Goal: Task Accomplishment & Management: Manage account settings

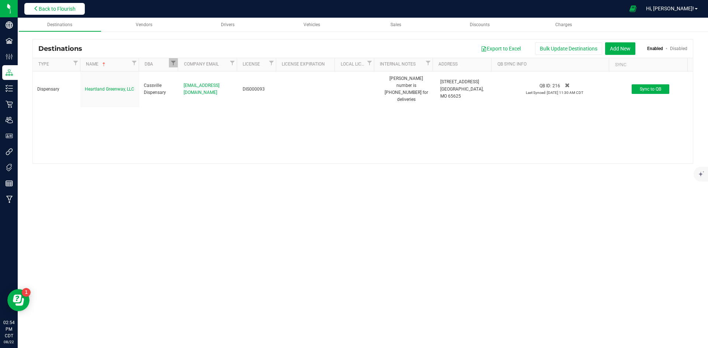
click at [37, 8] on icon at bounding box center [36, 8] width 5 height 5
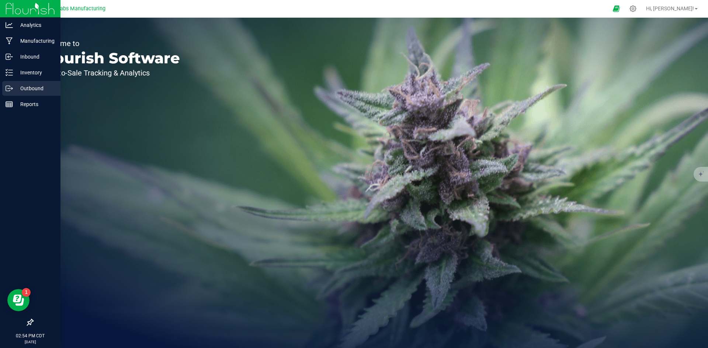
click at [32, 90] on p "Outbound" at bounding box center [35, 88] width 44 height 9
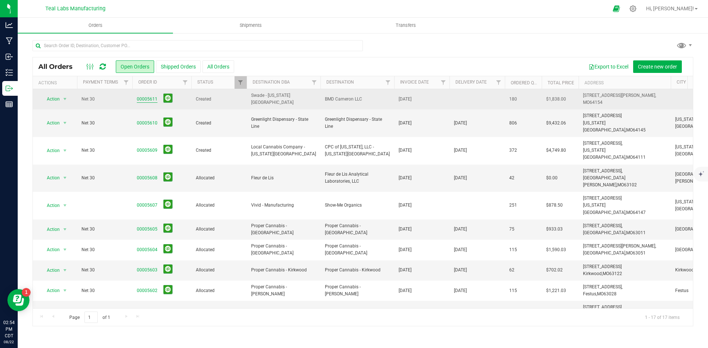
click at [145, 98] on link "00005611" at bounding box center [147, 99] width 21 height 7
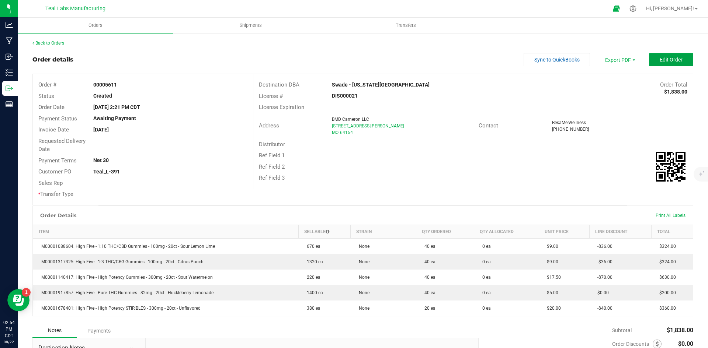
click at [680, 60] on button "Edit Order" at bounding box center [671, 59] width 44 height 13
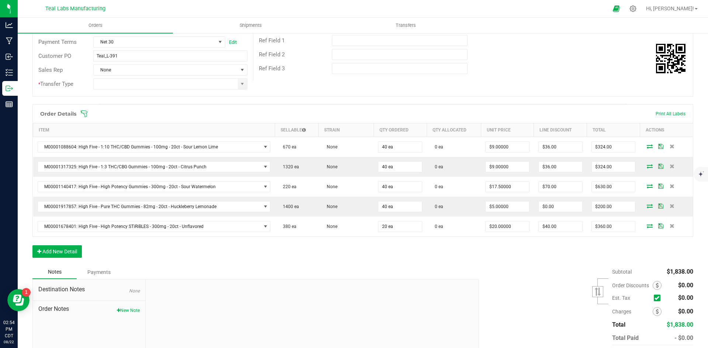
scroll to position [160, 0]
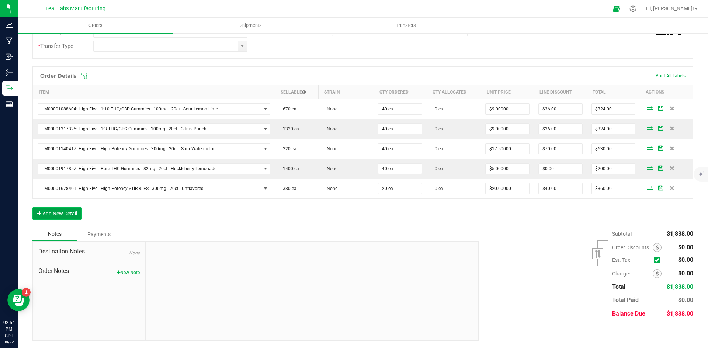
click at [77, 212] on button "Add New Detail" at bounding box center [56, 214] width 49 height 13
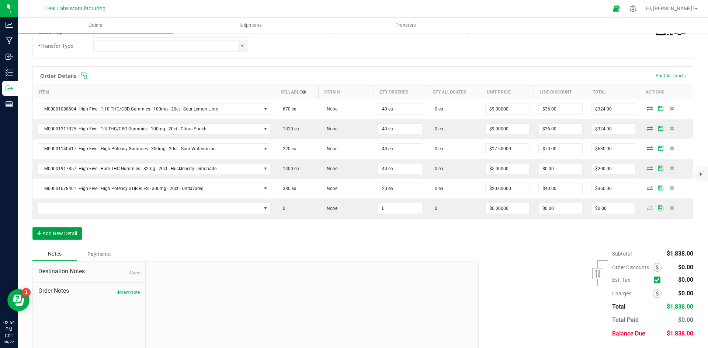
click at [74, 231] on button "Add New Detail" at bounding box center [56, 233] width 49 height 13
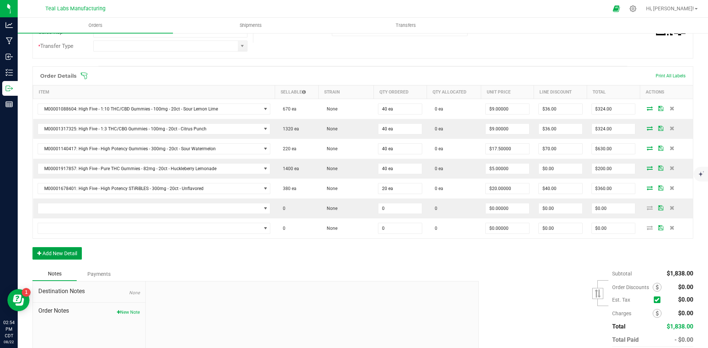
click at [72, 255] on button "Add New Detail" at bounding box center [56, 253] width 49 height 13
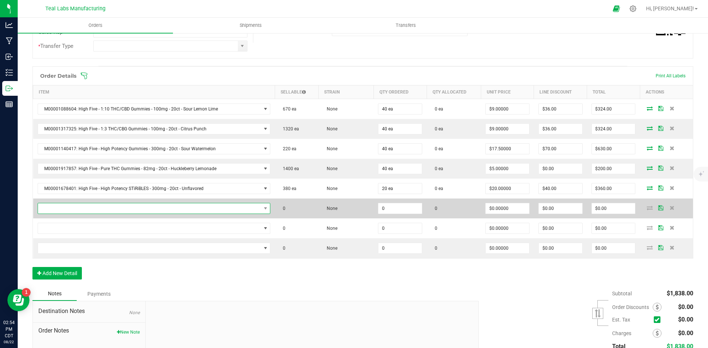
click at [76, 206] on span "NO DATA FOUND" at bounding box center [149, 209] width 223 height 10
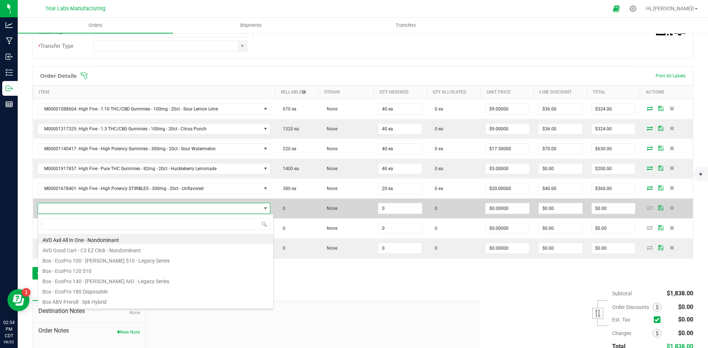
scroll to position [11, 226]
type input "sour lemon"
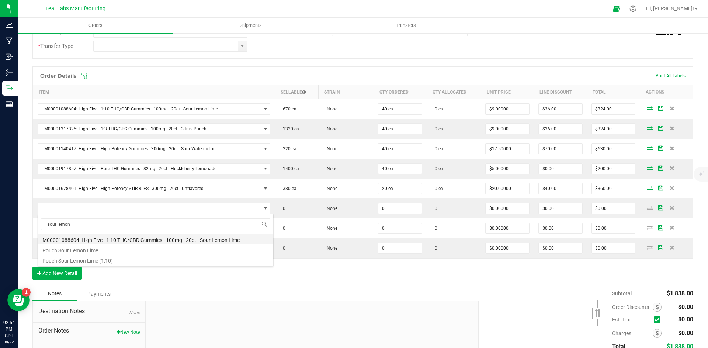
click at [177, 239] on li "M00001088604: High Five - 1:10 THC/CBD Gummies - 100mg - 20ct - Sour Lemon Lime" at bounding box center [155, 239] width 235 height 10
type input "0 ea"
type input "$11.50000"
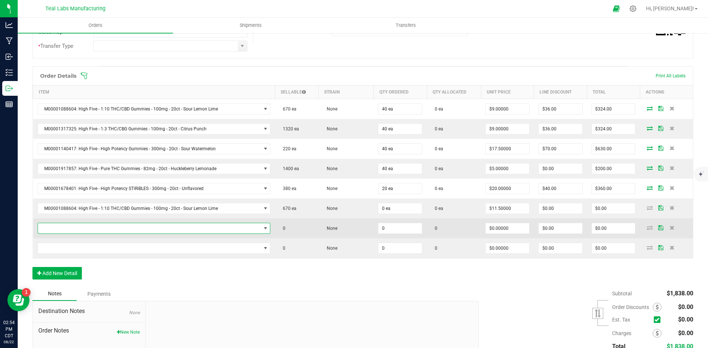
click at [154, 228] on span "NO DATA FOUND" at bounding box center [149, 228] width 223 height 10
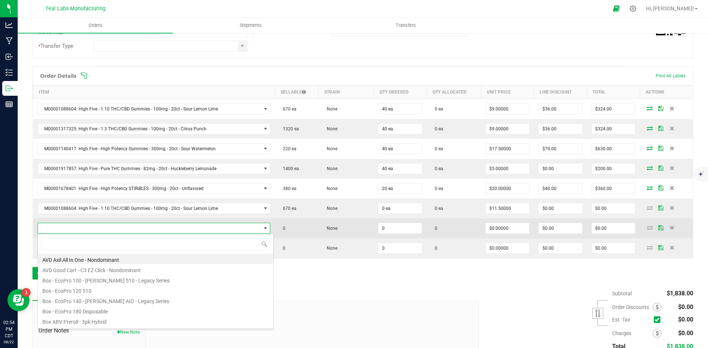
type input "s"
type input "blue"
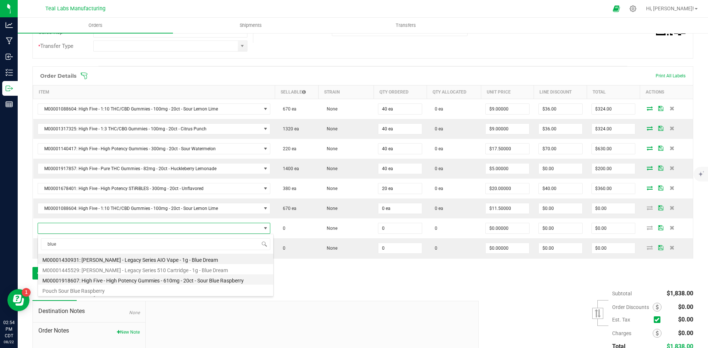
click at [203, 279] on li "M00001918607: High Five - High Potency Gummies - 610mg - 20ct - Sour Blue Raspb…" at bounding box center [155, 280] width 235 height 10
type input "0 ea"
type input "$25.00000"
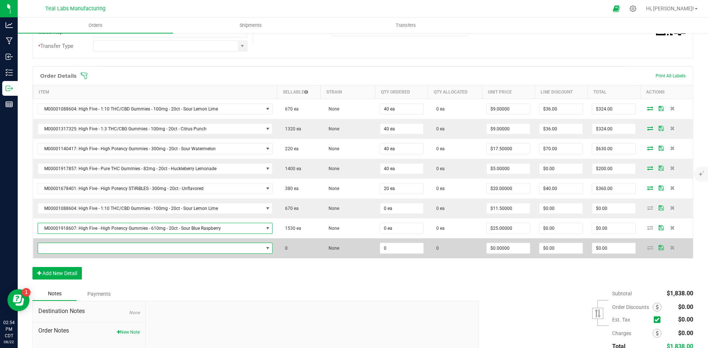
click at [133, 249] on span "NO DATA FOUND" at bounding box center [150, 248] width 225 height 10
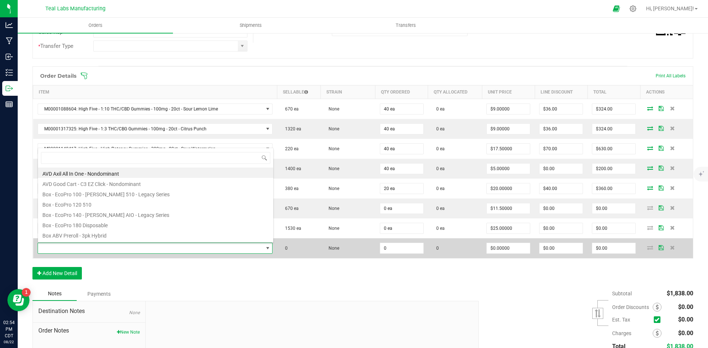
scroll to position [11, 229]
type input "rose"
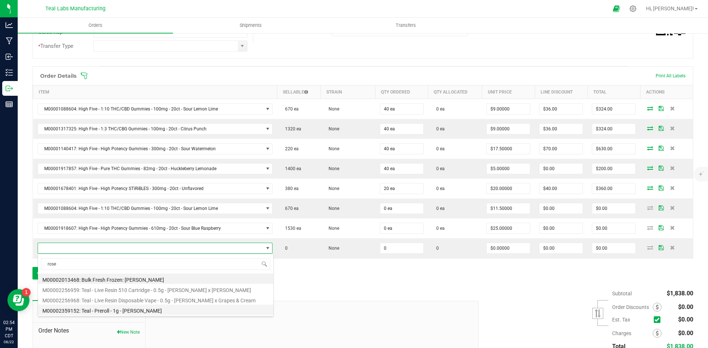
click at [143, 311] on li "M00002359152: Teal - Preroll - 1g - [PERSON_NAME]" at bounding box center [155, 310] width 235 height 10
type input "0 ea"
type input "$6.00000"
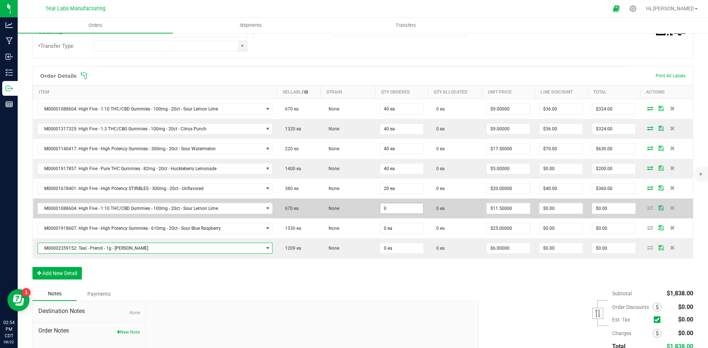
click at [396, 211] on input "0" at bounding box center [401, 209] width 43 height 10
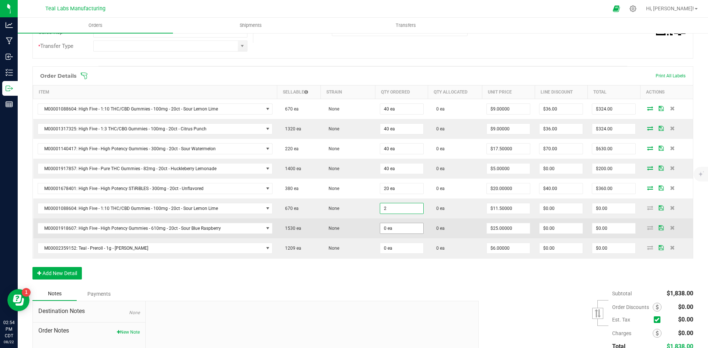
type input "2 ea"
type input "$23.00"
click at [410, 232] on input "0" at bounding box center [401, 228] width 43 height 10
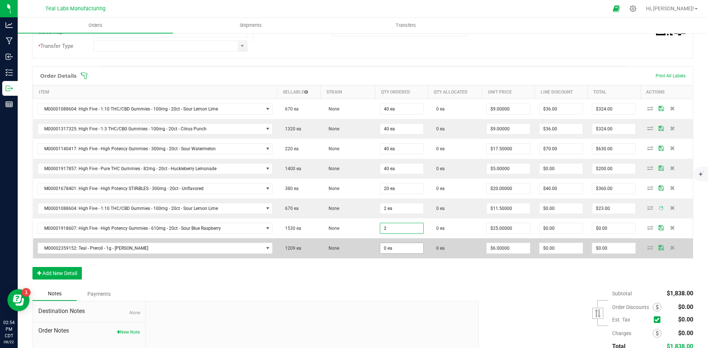
type input "2 ea"
type input "$50.00"
click at [396, 251] on input "0" at bounding box center [401, 248] width 43 height 10
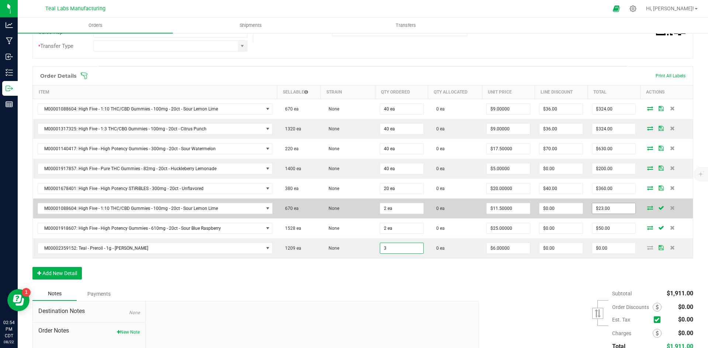
type input "3 ea"
type input "$18.00"
click at [614, 209] on input "23" at bounding box center [613, 209] width 43 height 10
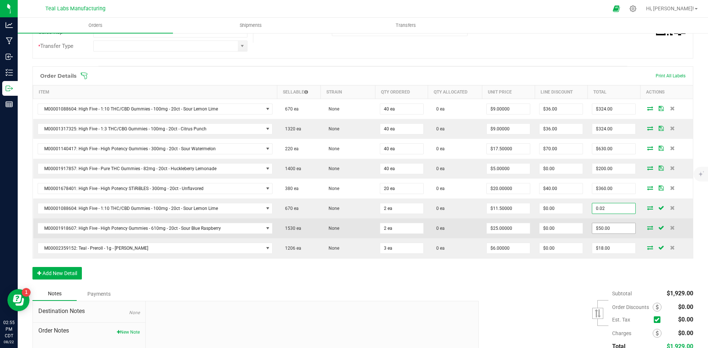
type input "0.02"
type input "$0.01000"
type input "$0.02"
click at [605, 229] on input "50" at bounding box center [613, 228] width 43 height 10
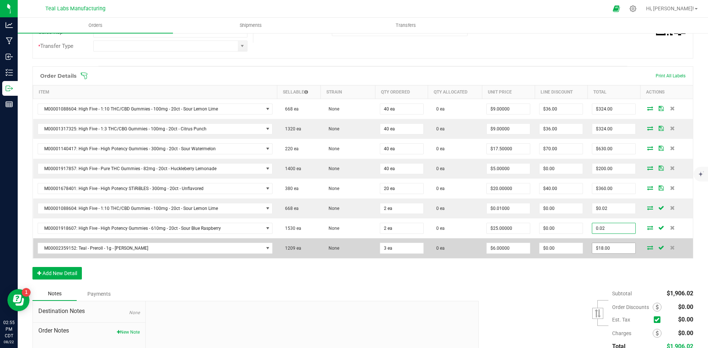
type input "0.02"
type input "$0.01000"
type input "$0.02"
click at [614, 247] on input "18" at bounding box center [613, 248] width 43 height 10
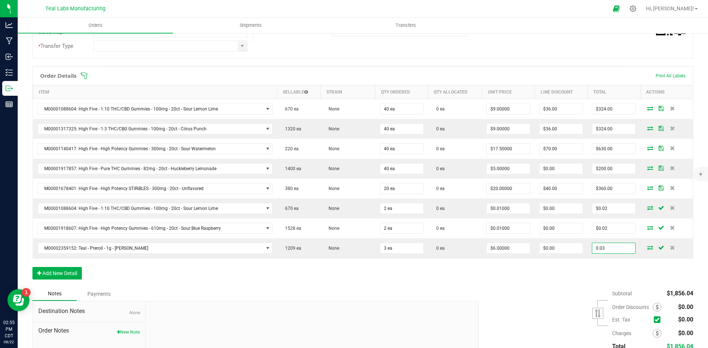
type input "0.03"
type input "$0.01000"
type input "$0.03"
click at [511, 282] on div "Order Details Print All Labels Item Sellable Strain Qty Ordered Qty Allocated U…" at bounding box center [362, 176] width 661 height 221
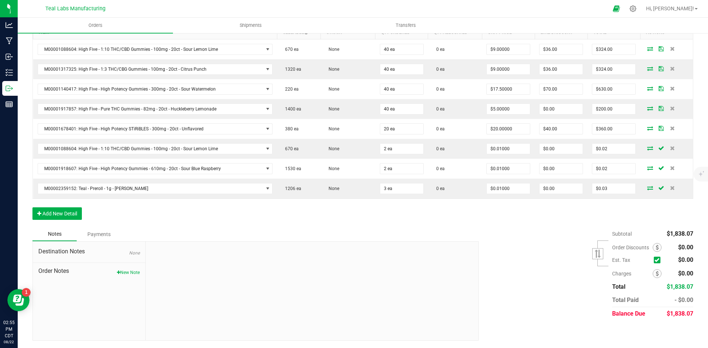
scroll to position [0, 0]
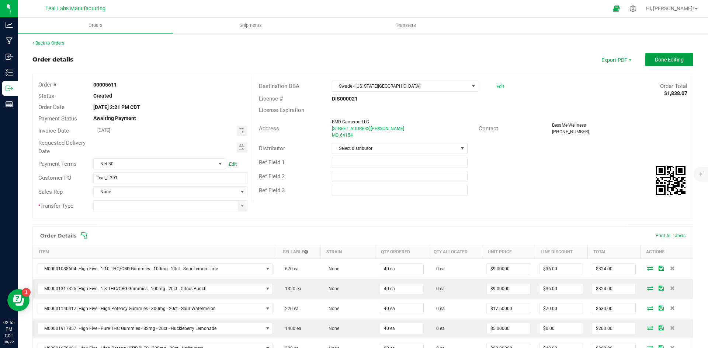
click at [655, 58] on span "Done Editing" at bounding box center [669, 60] width 29 height 6
click at [242, 146] on span "Toggle calendar" at bounding box center [242, 148] width 6 height 6
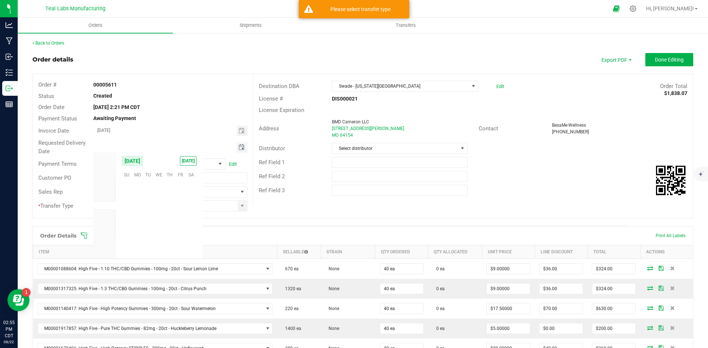
scroll to position [119497, 0]
click at [151, 231] on span "26" at bounding box center [148, 231] width 11 height 11
type input "08/26/2025"
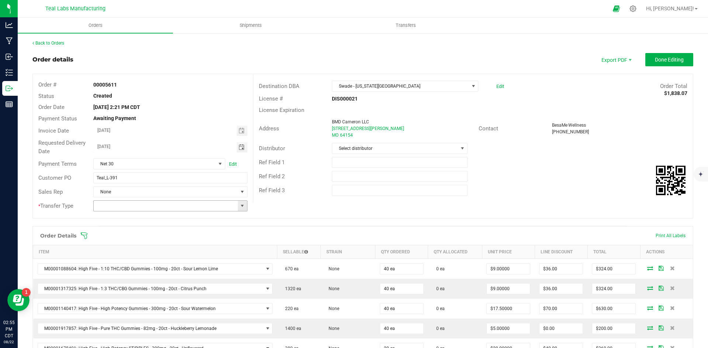
click at [239, 205] on span at bounding box center [242, 206] width 6 height 6
click at [185, 244] on li "Unaffiliated Transfer" at bounding box center [169, 244] width 152 height 13
type input "Unaffiliated Transfer"
click at [574, 183] on div "Ref Field 2" at bounding box center [472, 177] width 439 height 14
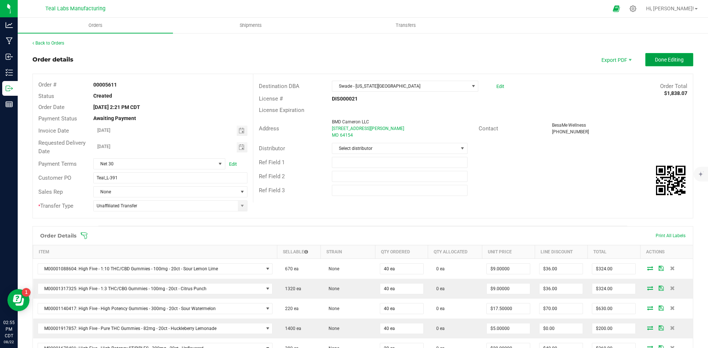
click at [655, 58] on span "Done Editing" at bounding box center [669, 60] width 29 height 6
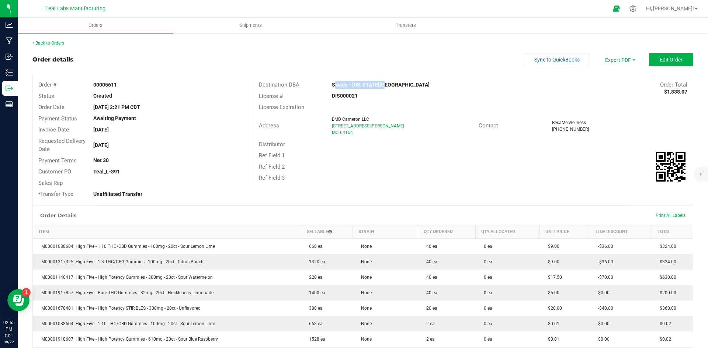
drag, startPoint x: 381, startPoint y: 84, endPoint x: 330, endPoint y: 84, distance: 50.1
click at [330, 84] on div "Swade - [US_STATE][GEOGRAPHIC_DATA]" at bounding box center [417, 85] width 183 height 8
copy strong "Swade - [US_STATE][GEOGRAPHIC_DATA]"
click at [617, 85] on span "Invoice PDF" at bounding box center [615, 82] width 46 height 11
click at [536, 62] on span "Sync to QuickBooks" at bounding box center [556, 60] width 45 height 6
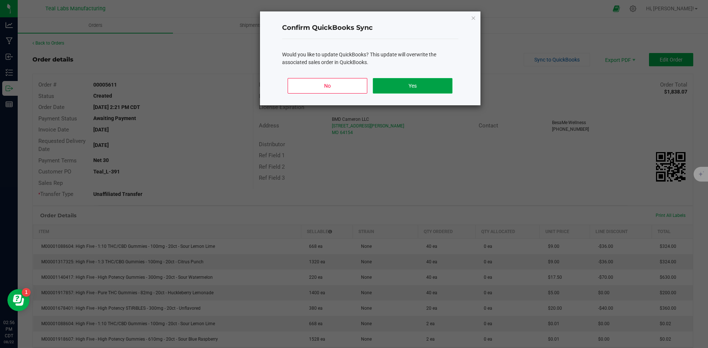
click at [441, 83] on button "Yes" at bounding box center [412, 85] width 79 height 15
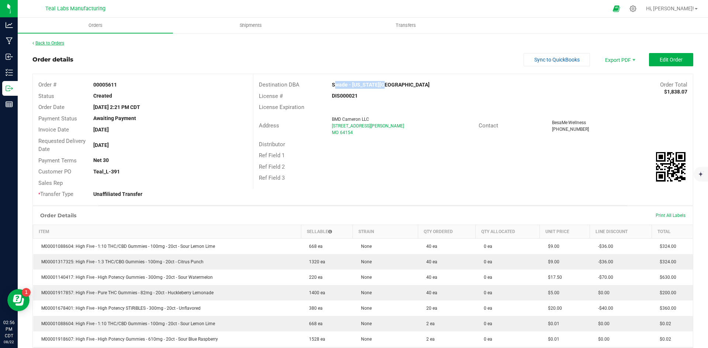
click at [60, 43] on link "Back to Orders" at bounding box center [48, 43] width 32 height 5
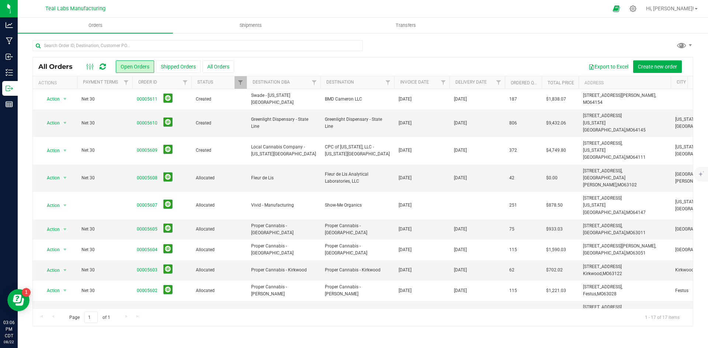
click at [478, 60] on div "Export to Excel Create new order" at bounding box center [460, 66] width 453 height 13
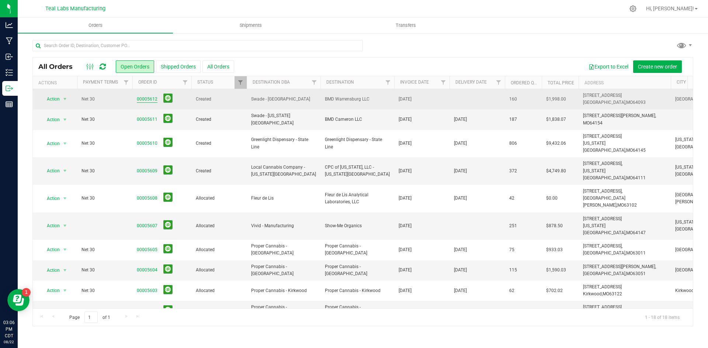
click at [145, 98] on link "00005612" at bounding box center [147, 99] width 21 height 7
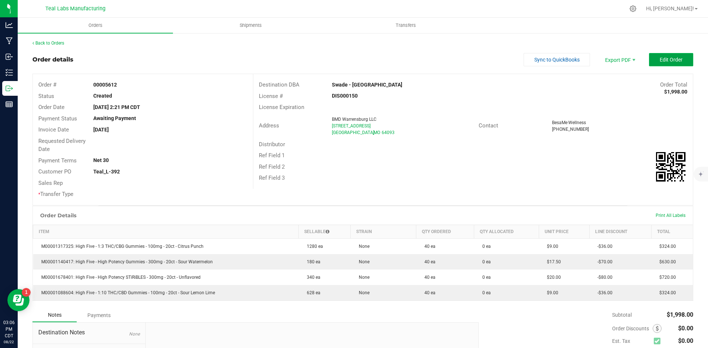
click at [660, 57] on span "Edit Order" at bounding box center [671, 60] width 23 height 6
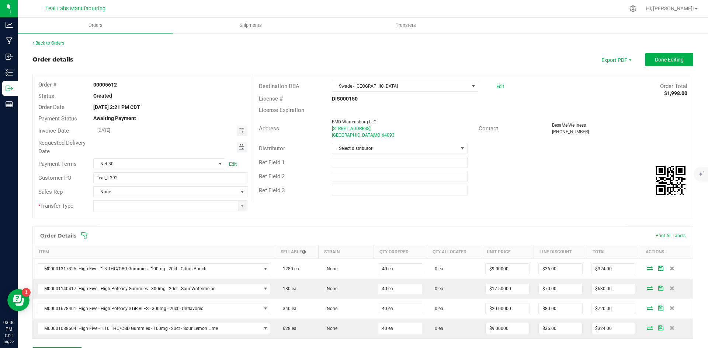
click at [242, 147] on span "Toggle calendar" at bounding box center [242, 148] width 6 height 6
click at [147, 231] on span "26" at bounding box center [148, 231] width 11 height 11
type input "08/26/2025"
click at [203, 206] on input at bounding box center [166, 206] width 144 height 10
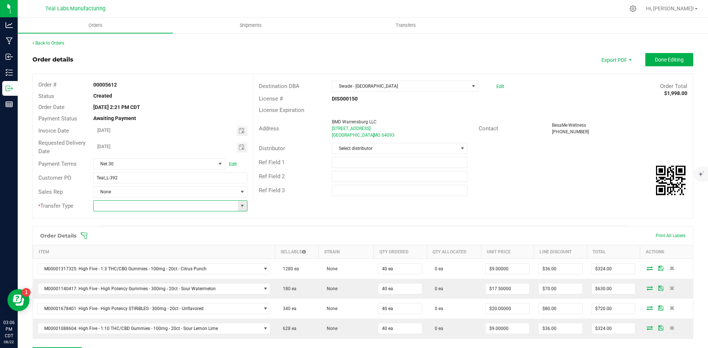
click at [244, 207] on span at bounding box center [242, 206] width 9 height 10
click at [216, 246] on li "Unaffiliated Transfer" at bounding box center [169, 244] width 152 height 13
type input "Unaffiliated Transfer"
click at [556, 183] on div "Ref Field 2" at bounding box center [472, 177] width 439 height 14
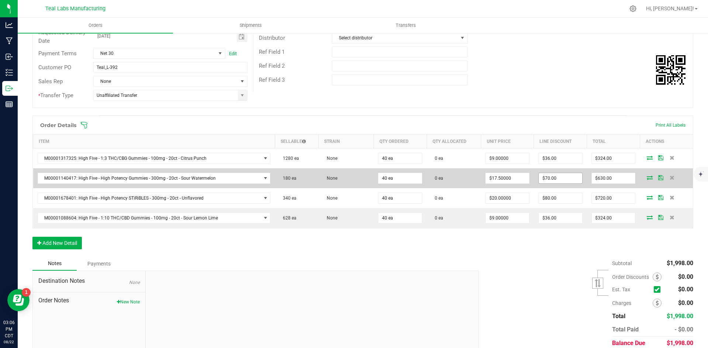
scroll to position [140, 0]
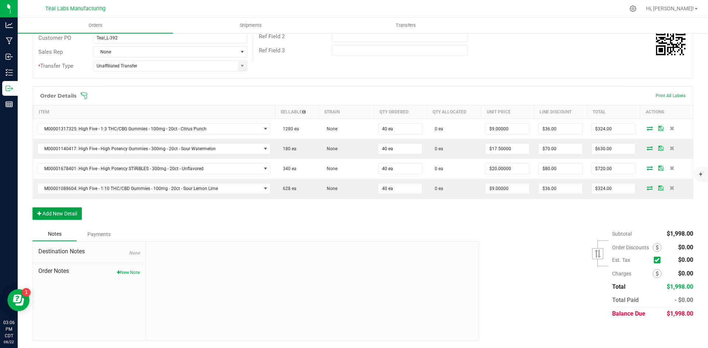
click at [77, 213] on button "Add New Detail" at bounding box center [56, 214] width 49 height 13
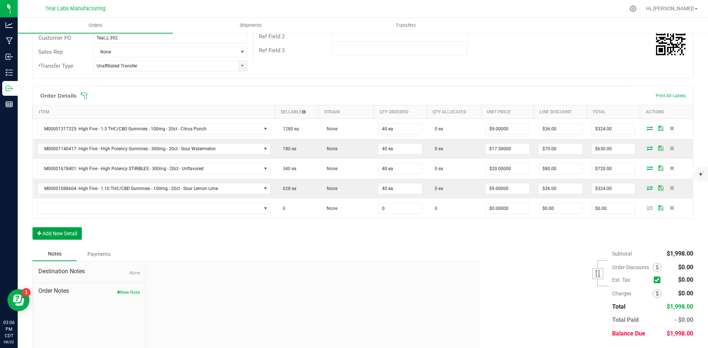
click at [75, 230] on button "Add New Detail" at bounding box center [56, 233] width 49 height 13
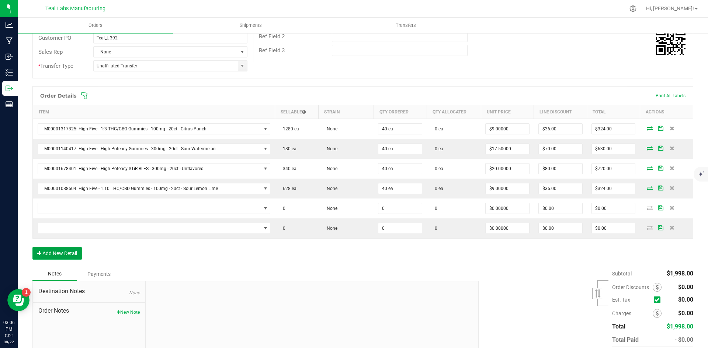
click at [80, 264] on div "Order Details Print All Labels Item Sellable Strain Qty Ordered Qty Allocated U…" at bounding box center [362, 176] width 661 height 181
click at [73, 252] on button "Add New Detail" at bounding box center [56, 253] width 49 height 13
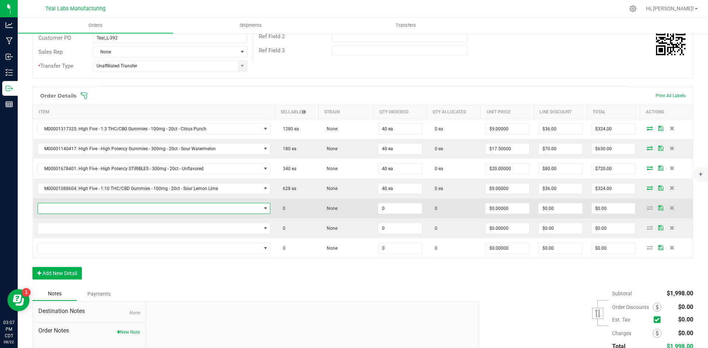
click at [73, 209] on span "NO DATA FOUND" at bounding box center [149, 209] width 223 height 10
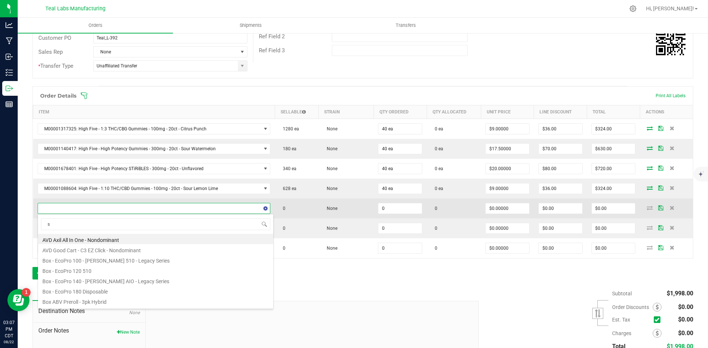
scroll to position [11, 226]
type input "sour"
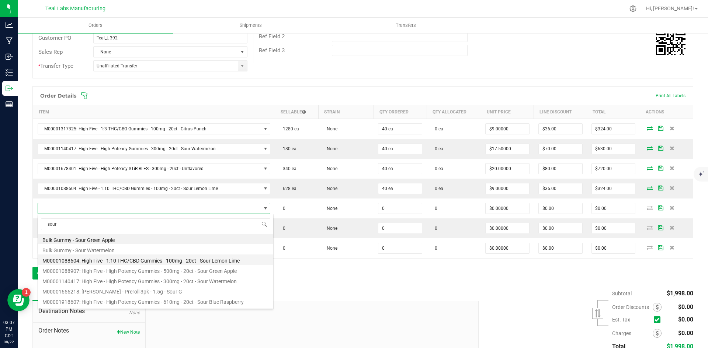
click at [173, 261] on li "M00001088604: High Five - 1:10 THC/CBD Gummies - 100mg - 20ct - Sour Lemon Lime" at bounding box center [155, 260] width 235 height 10
type input "0 ea"
type input "$11.50000"
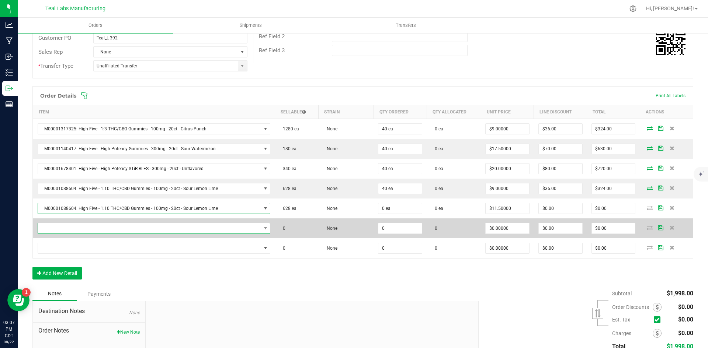
click at [140, 230] on span "NO DATA FOUND" at bounding box center [149, 228] width 223 height 10
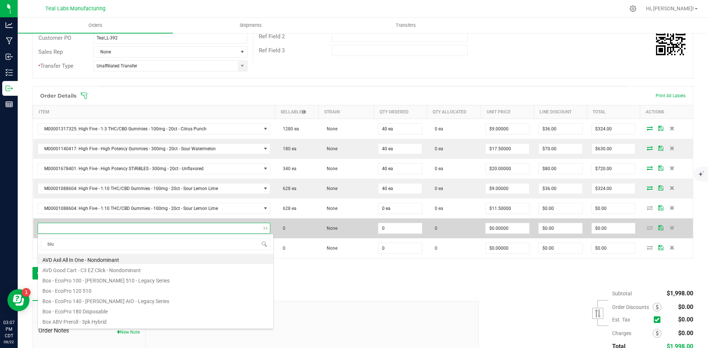
type input "blue"
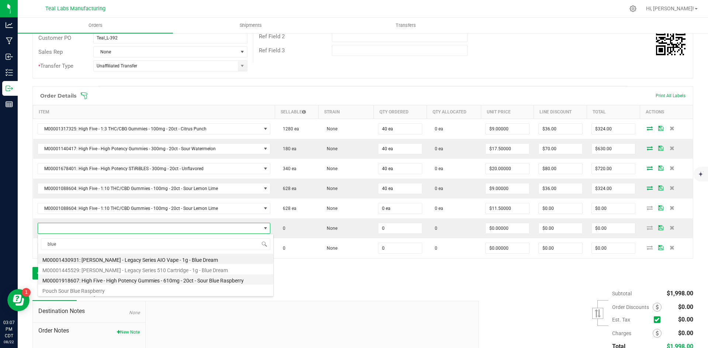
click at [208, 279] on li "M00001918607: High Five - High Potency Gummies - 610mg - 20ct - Sour Blue Raspb…" at bounding box center [155, 280] width 235 height 10
type input "0 ea"
type input "$25.00000"
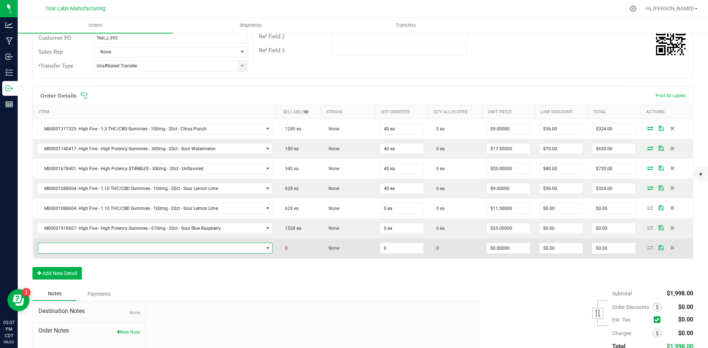
click at [204, 250] on span "NO DATA FOUND" at bounding box center [150, 248] width 225 height 10
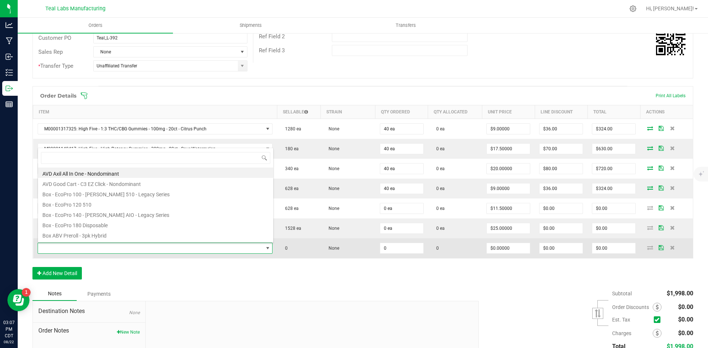
scroll to position [11, 229]
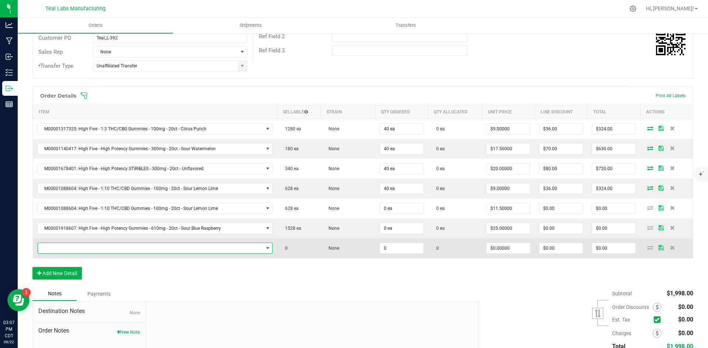
click at [169, 251] on span "NO DATA FOUND" at bounding box center [150, 248] width 225 height 10
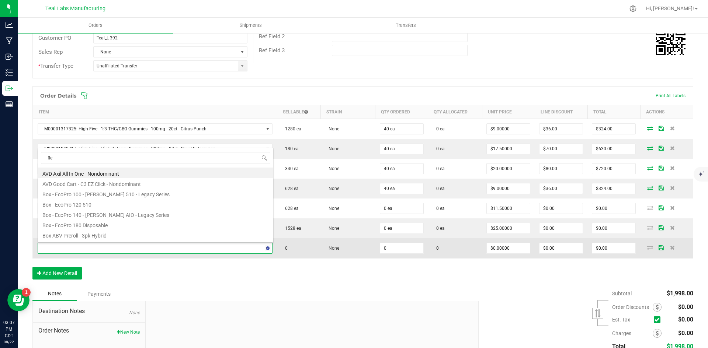
type input "flex"
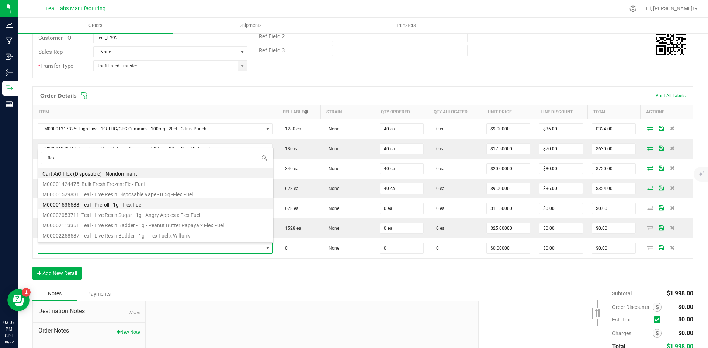
click at [141, 204] on li "M00001535588: Teal - Preroll - 1g - Flex Fuel" at bounding box center [155, 204] width 235 height 10
type input "0 ea"
type input "$6.00000"
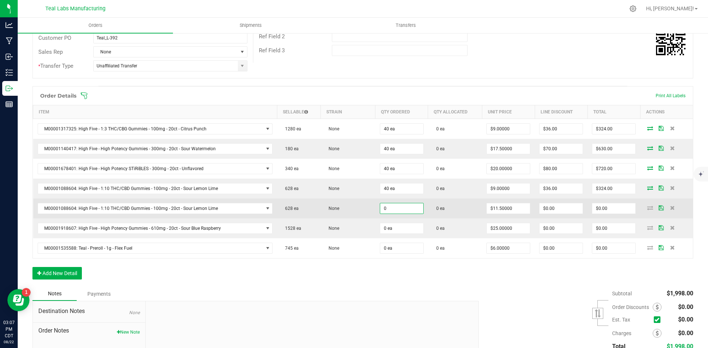
click at [394, 211] on input "0" at bounding box center [401, 209] width 43 height 10
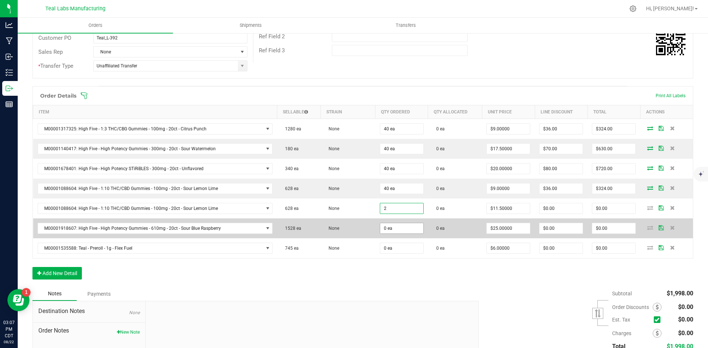
type input "2 ea"
type input "$23.00"
click at [397, 229] on input "0" at bounding box center [401, 228] width 43 height 10
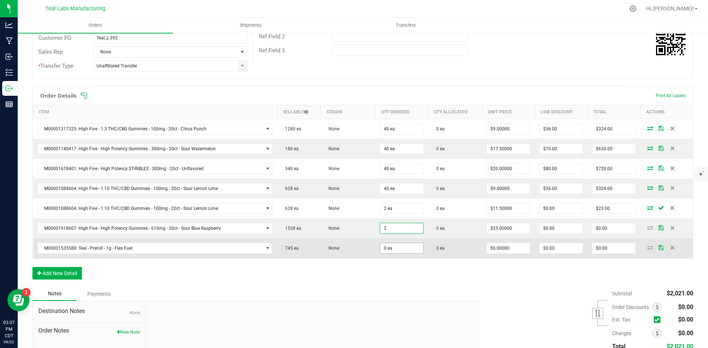
type input "2 ea"
type input "$50.00"
click at [396, 250] on input "0" at bounding box center [401, 248] width 43 height 10
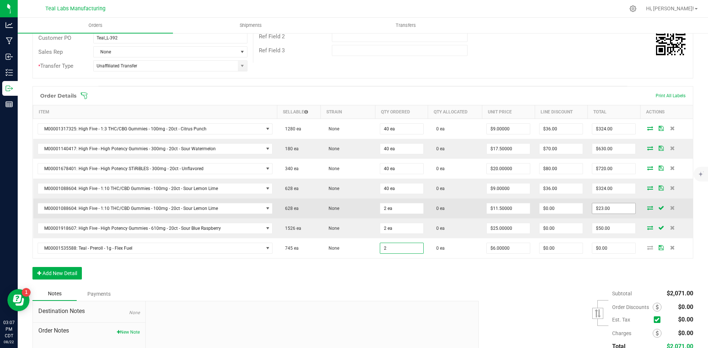
type input "2 ea"
type input "$12.00"
click at [623, 208] on input "23" at bounding box center [613, 209] width 43 height 10
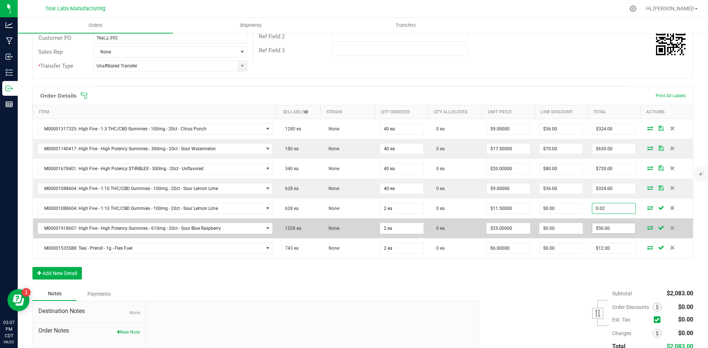
type input "0.02"
type input "$0.01000"
type input "$0.02"
click at [613, 230] on input "50" at bounding box center [613, 228] width 43 height 10
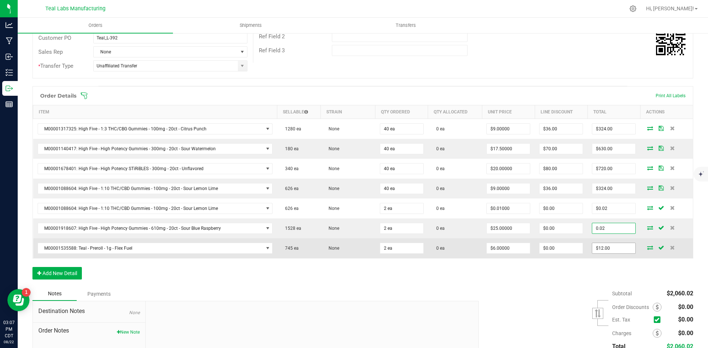
type input "0.02"
type input "$0.01000"
type input "$0.02"
click at [610, 246] on input "12" at bounding box center [613, 248] width 43 height 10
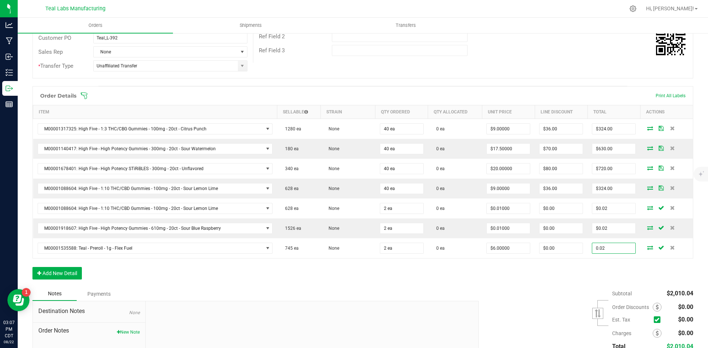
type input "0.02"
type input "$0.01000"
type input "$0.02"
click at [511, 289] on div "Subtotal $2,010.04 Est. Tax" at bounding box center [583, 333] width 220 height 93
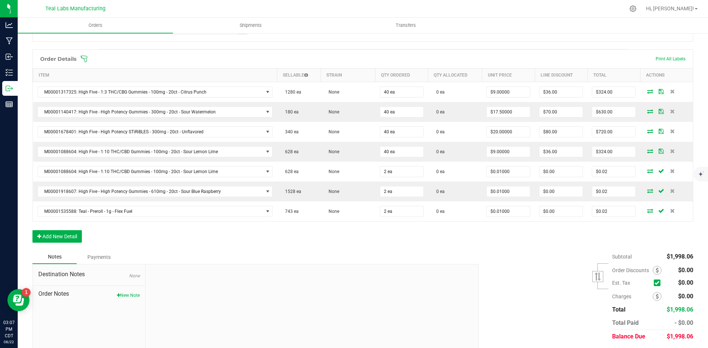
scroll to position [200, 0]
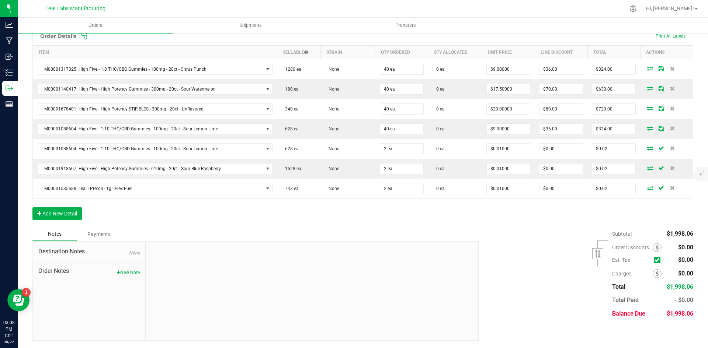
click at [553, 309] on div "Subtotal $1,998.06 Est. Tax" at bounding box center [583, 273] width 220 height 93
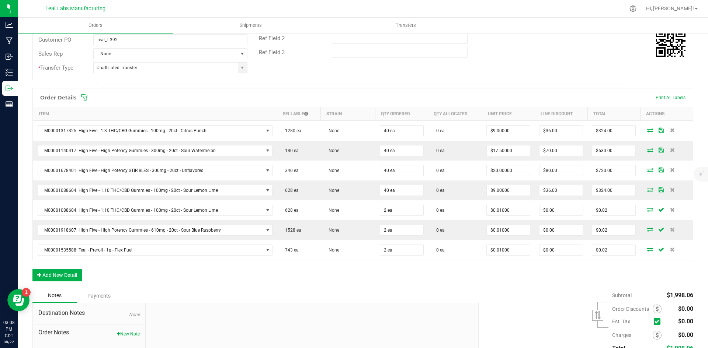
scroll to position [0, 0]
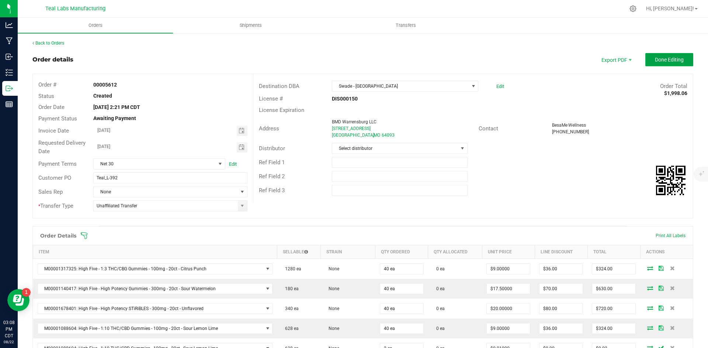
click at [665, 56] on button "Done Editing" at bounding box center [669, 59] width 48 height 13
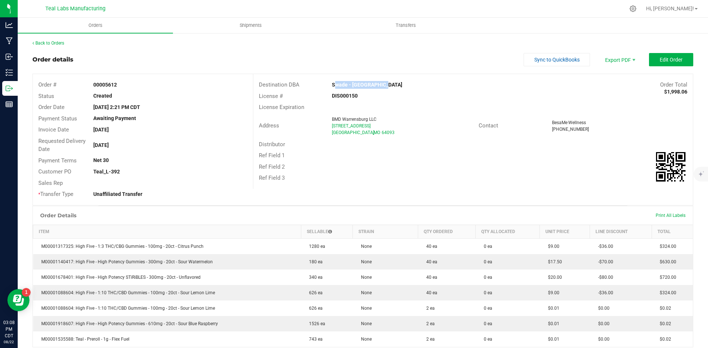
drag, startPoint x: 385, startPoint y: 86, endPoint x: 329, endPoint y: 82, distance: 55.8
click at [329, 82] on div "Swade - [GEOGRAPHIC_DATA]" at bounding box center [417, 85] width 183 height 8
copy strong "Swade - [GEOGRAPHIC_DATA]"
click at [609, 83] on span "Invoice PDF" at bounding box center [615, 82] width 46 height 11
click at [524, 58] on button "Sync to QuickBooks" at bounding box center [557, 59] width 66 height 13
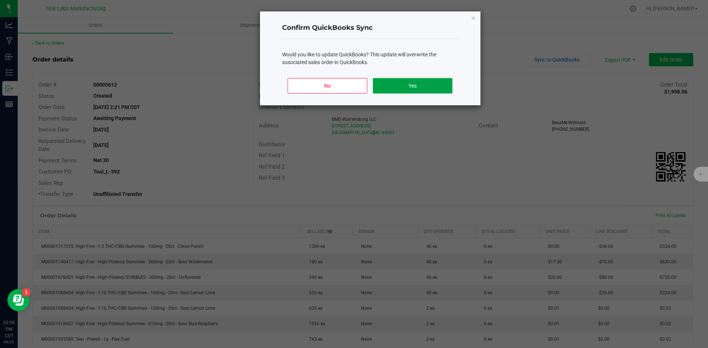
click at [431, 87] on button "Yes" at bounding box center [412, 85] width 79 height 15
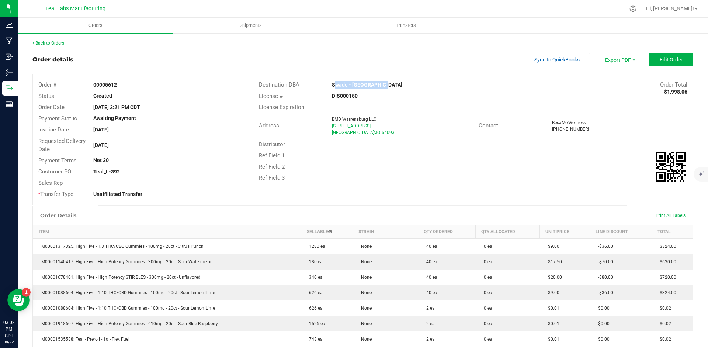
click at [61, 43] on link "Back to Orders" at bounding box center [48, 43] width 32 height 5
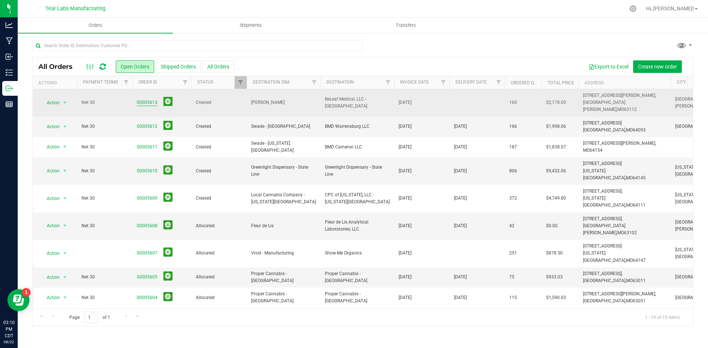
click at [150, 101] on link "00005613" at bounding box center [147, 102] width 21 height 7
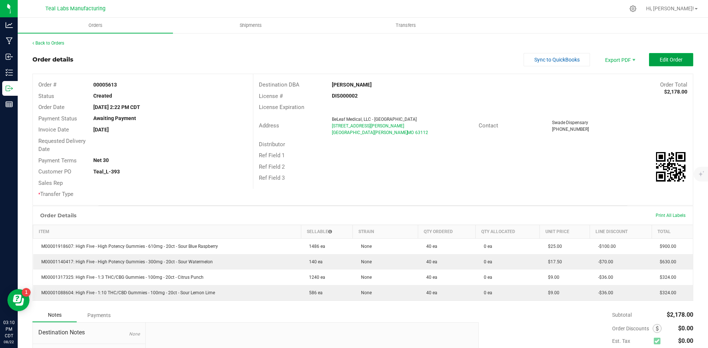
click at [668, 59] on span "Edit Order" at bounding box center [671, 60] width 23 height 6
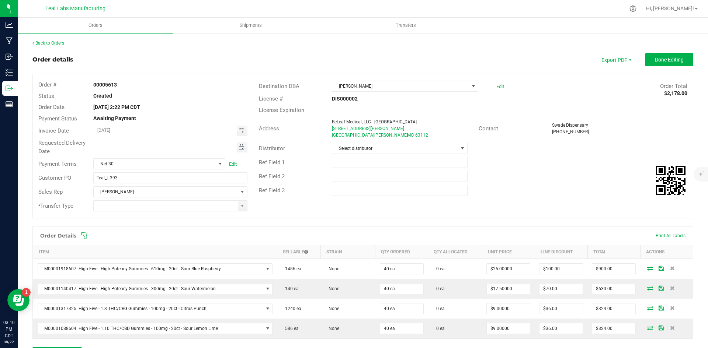
click at [239, 146] on span "Toggle calendar" at bounding box center [242, 148] width 6 height 6
click at [170, 230] on span "28" at bounding box center [169, 231] width 11 height 11
type input "[DATE]"
click at [241, 204] on span at bounding box center [242, 206] width 6 height 6
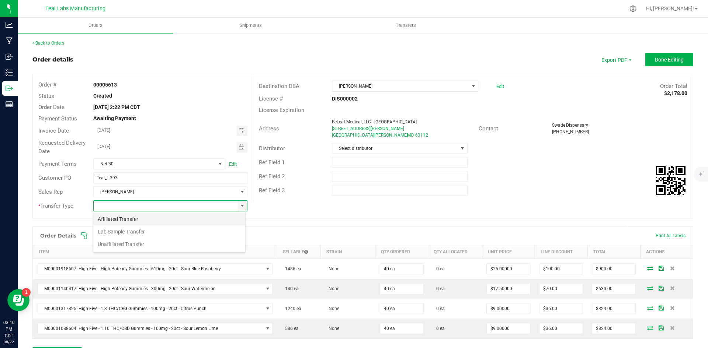
scroll to position [11, 152]
click at [226, 241] on li "Unaffiliated Transfer" at bounding box center [169, 244] width 152 height 13
type input "Unaffiliated Transfer"
click at [557, 171] on div "Ref Field 2" at bounding box center [472, 177] width 439 height 14
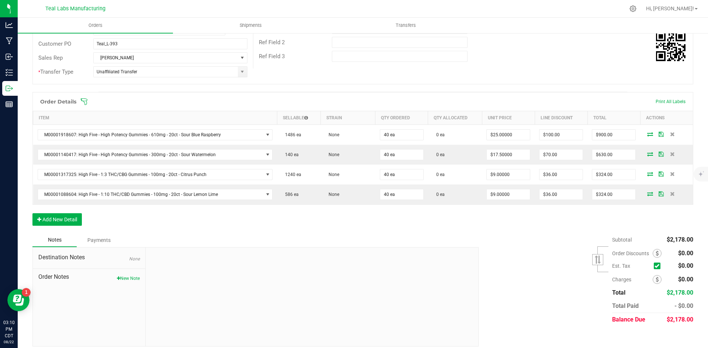
scroll to position [140, 0]
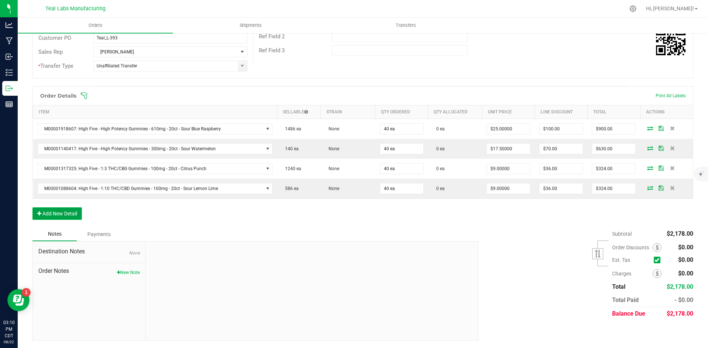
click at [61, 213] on button "Add New Detail" at bounding box center [56, 214] width 49 height 13
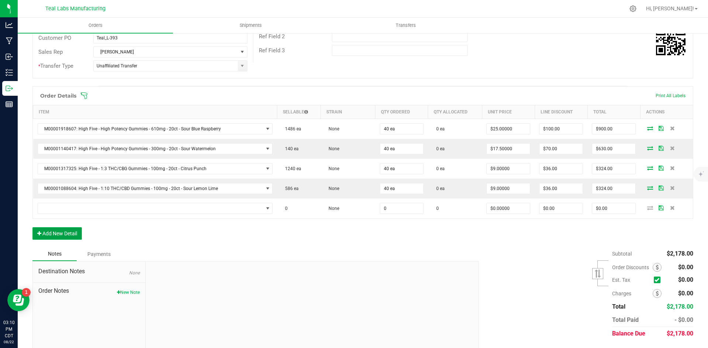
click at [63, 231] on button "Add New Detail" at bounding box center [56, 233] width 49 height 13
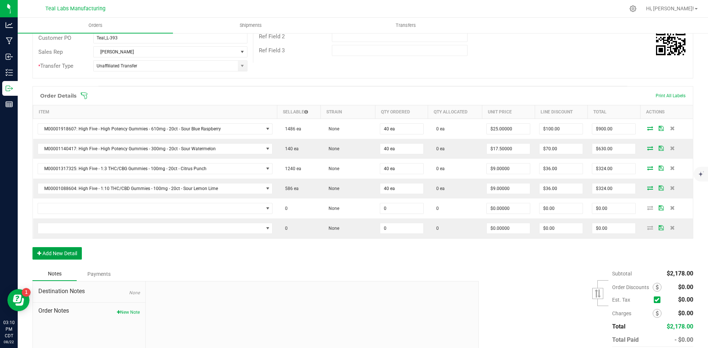
click at [69, 255] on button "Add New Detail" at bounding box center [56, 253] width 49 height 13
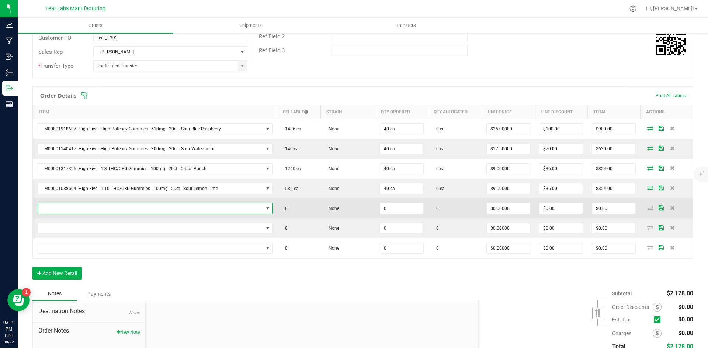
click at [70, 208] on span "NO DATA FOUND" at bounding box center [150, 209] width 225 height 10
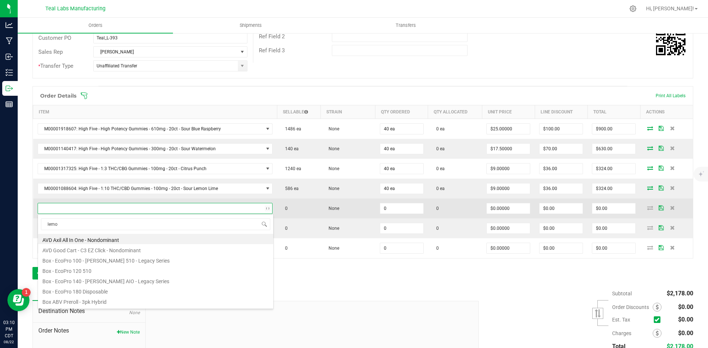
type input "lemon"
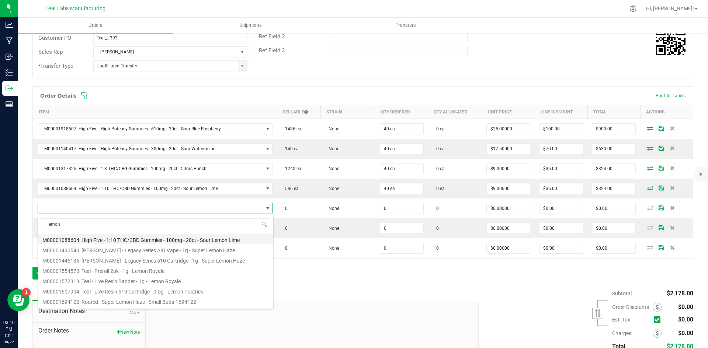
click at [214, 240] on li "M00001088604: High Five - 1:10 THC/CBD Gummies - 100mg - 20ct - Sour Lemon Lime" at bounding box center [155, 239] width 235 height 10
type input "0 ea"
type input "$11.50000"
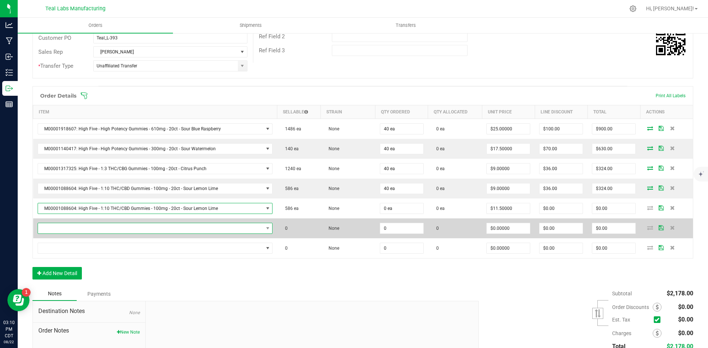
click at [181, 229] on span "NO DATA FOUND" at bounding box center [150, 228] width 225 height 10
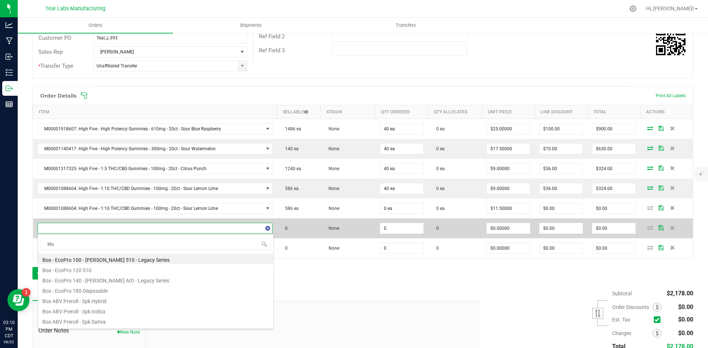
type input "blue"
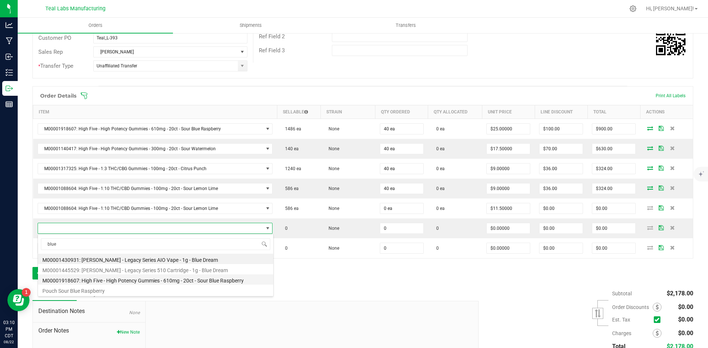
click at [181, 281] on li "M00001918607: High Five - High Potency Gummies - 610mg - 20ct - Sour Blue Raspb…" at bounding box center [155, 280] width 235 height 10
type input "0 ea"
type input "$25.00000"
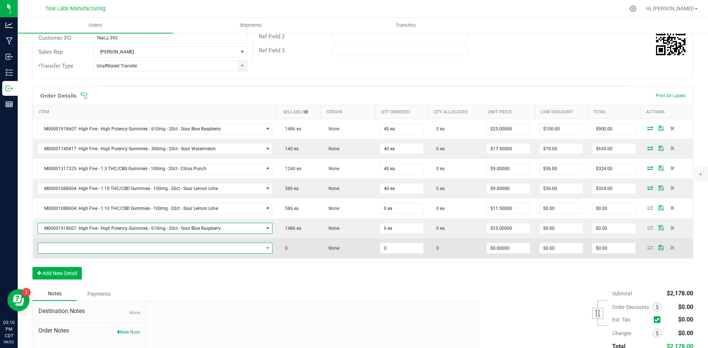
click at [216, 252] on span "NO DATA FOUND" at bounding box center [150, 248] width 225 height 10
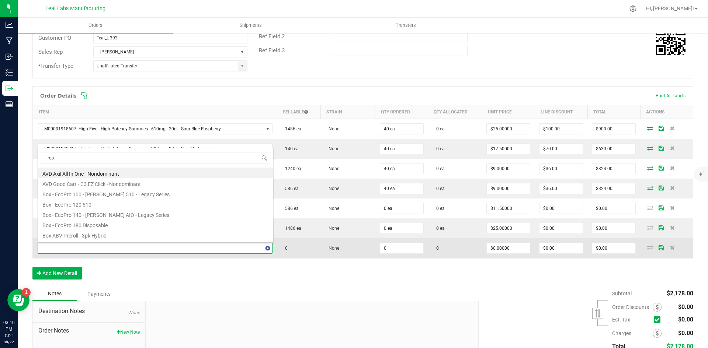
type input "rose"
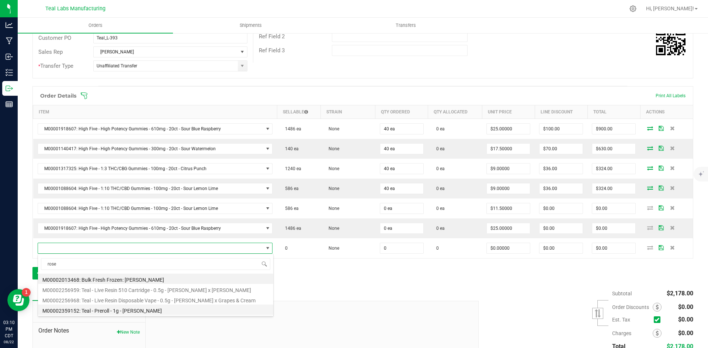
click at [200, 308] on li "M00002359152: Teal - Preroll - 1g - [PERSON_NAME]" at bounding box center [155, 310] width 235 height 10
type input "0 ea"
type input "$6.00000"
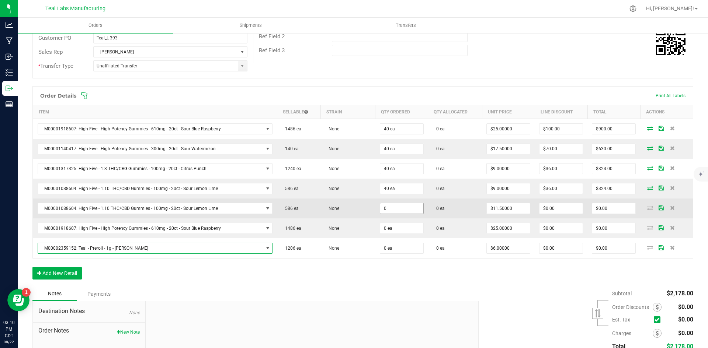
click at [403, 207] on input "0" at bounding box center [401, 209] width 43 height 10
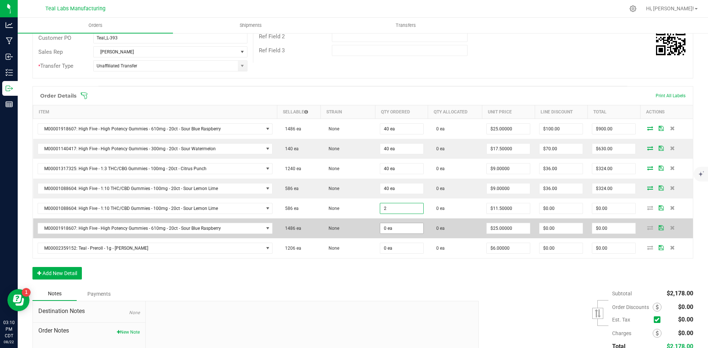
type input "2 ea"
type input "$23.00"
click at [404, 231] on input "0" at bounding box center [401, 228] width 43 height 10
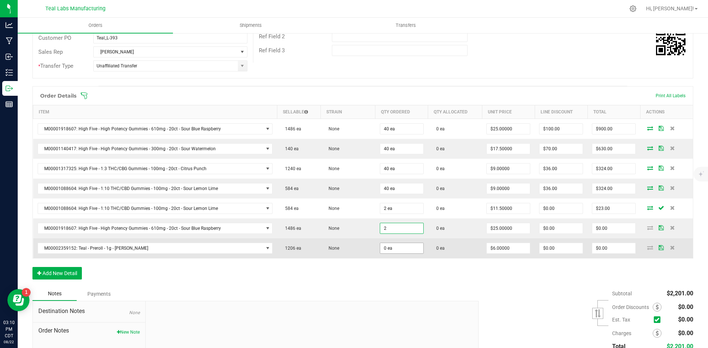
type input "2 ea"
type input "$50.00"
click at [401, 247] on input "0" at bounding box center [401, 248] width 43 height 10
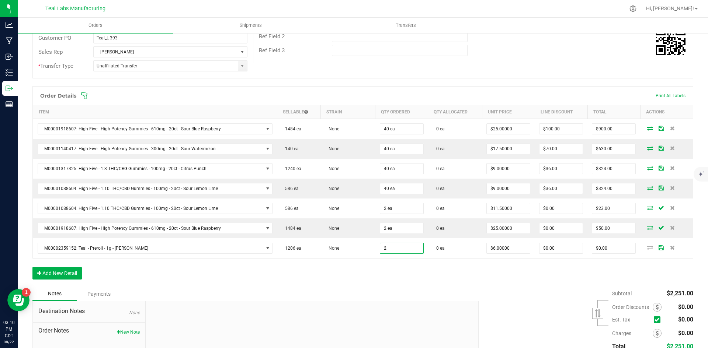
type input "2 ea"
type input "$12.00"
click at [519, 284] on div "Order Details Print All Labels Item Sellable Strain Qty Ordered Qty Allocated U…" at bounding box center [362, 186] width 661 height 201
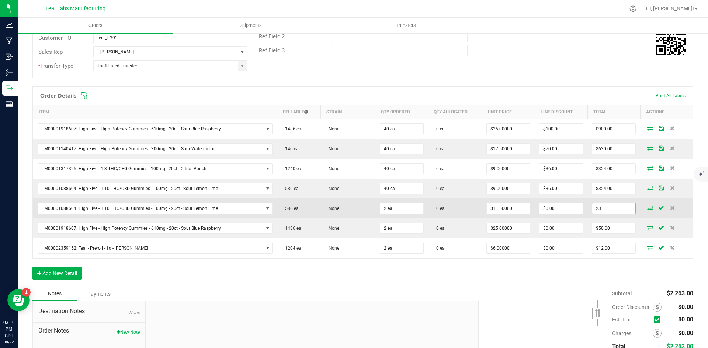
click at [603, 206] on input "23" at bounding box center [613, 209] width 43 height 10
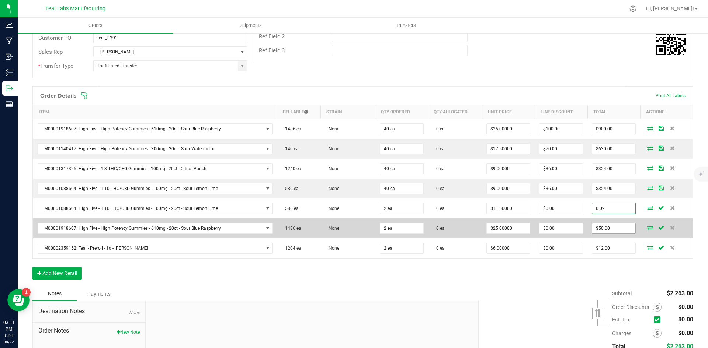
type input "0.02"
type input "$0.01000"
type input "$0.02"
click at [608, 229] on input "50" at bounding box center [613, 228] width 43 height 10
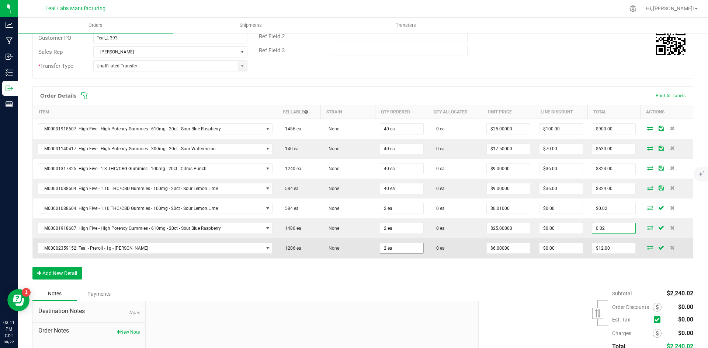
type input "0.02"
type input "$0.01000"
type input "$0.02"
click at [391, 249] on input "2" at bounding box center [401, 248] width 43 height 10
type input "3 ea"
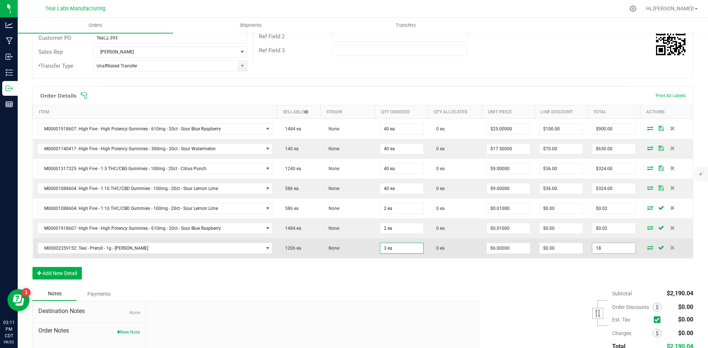
click at [623, 253] on input "18" at bounding box center [613, 248] width 43 height 10
type input "0."
click at [615, 249] on input "18" at bounding box center [613, 248] width 43 height 10
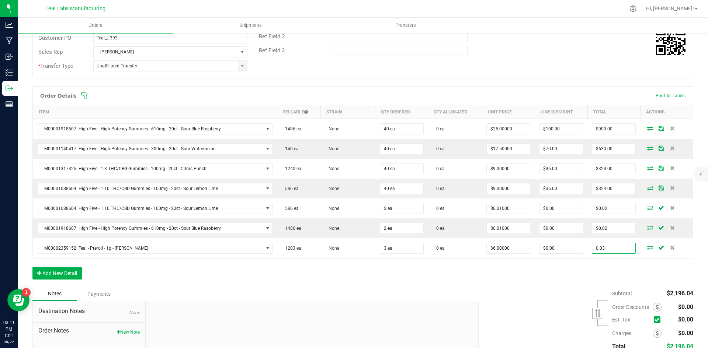
type input "0.03"
type input "$0.01000"
type input "$0.03"
click at [553, 292] on div "Subtotal $2,196.04 Est. Tax" at bounding box center [583, 333] width 220 height 93
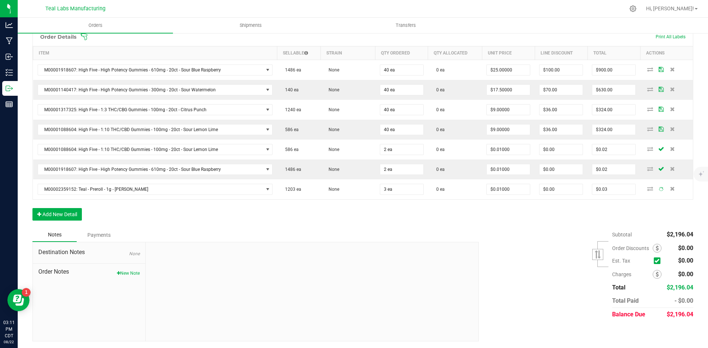
scroll to position [200, 0]
click at [542, 262] on div "Subtotal $2,178.07 Est. Tax" at bounding box center [583, 273] width 220 height 93
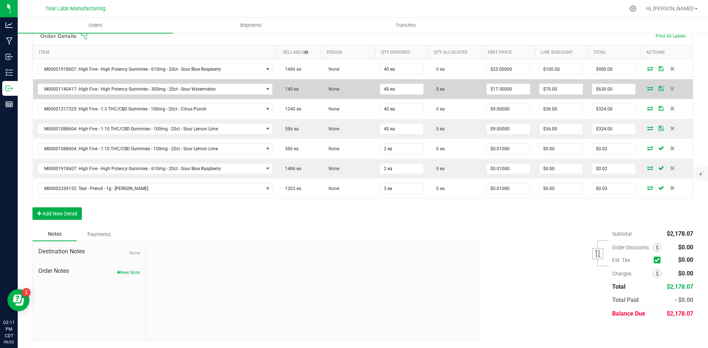
scroll to position [0, 0]
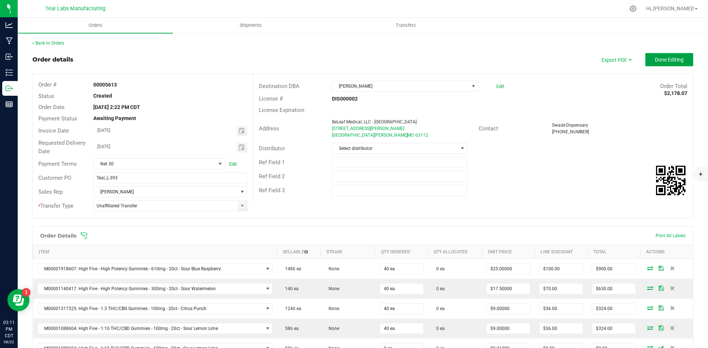
click at [645, 59] on button "Done Editing" at bounding box center [669, 59] width 48 height 13
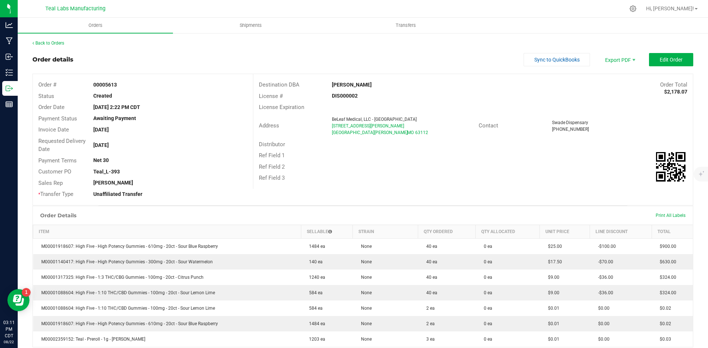
drag, startPoint x: 371, startPoint y: 84, endPoint x: 330, endPoint y: 84, distance: 41.7
click at [330, 84] on div "[PERSON_NAME]" at bounding box center [417, 85] width 183 height 8
copy strong "[PERSON_NAME]"
click at [620, 83] on span "Invoice PDF" at bounding box center [615, 82] width 46 height 11
click at [567, 56] on button "Sync to QuickBooks" at bounding box center [557, 59] width 66 height 13
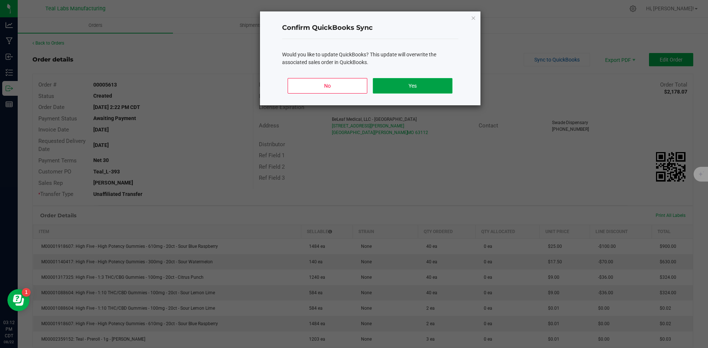
click at [412, 87] on button "Yes" at bounding box center [412, 85] width 79 height 15
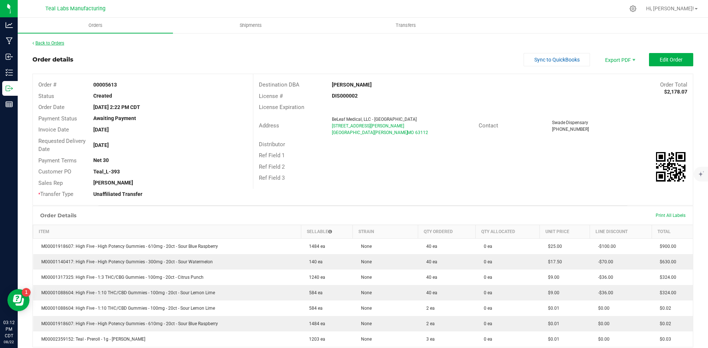
click at [57, 44] on link "Back to Orders" at bounding box center [48, 43] width 32 height 5
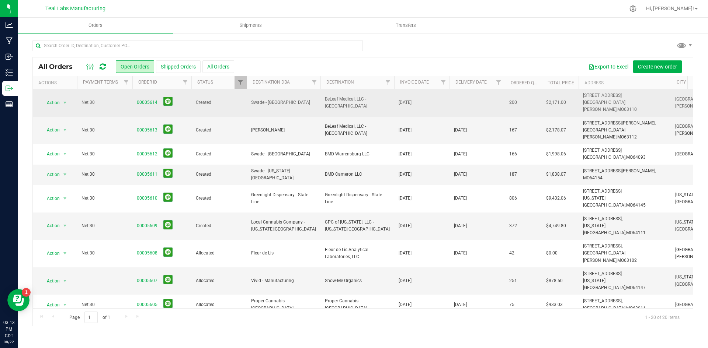
click at [143, 99] on link "00005614" at bounding box center [147, 102] width 21 height 7
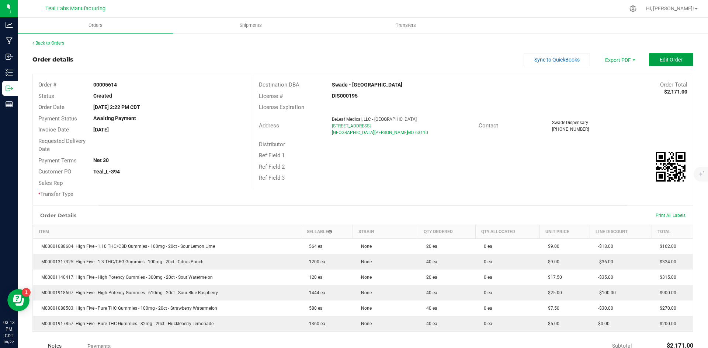
click at [668, 55] on button "Edit Order" at bounding box center [671, 59] width 44 height 13
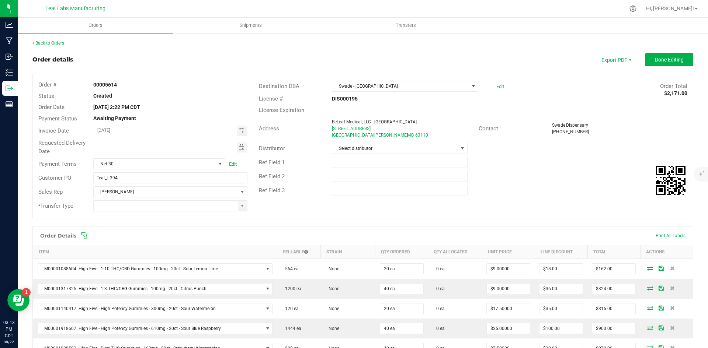
click at [243, 146] on span "Toggle calendar" at bounding box center [242, 148] width 6 height 6
click at [172, 232] on span "28" at bounding box center [169, 231] width 11 height 11
type input "[DATE]"
click at [239, 206] on span at bounding box center [242, 206] width 6 height 6
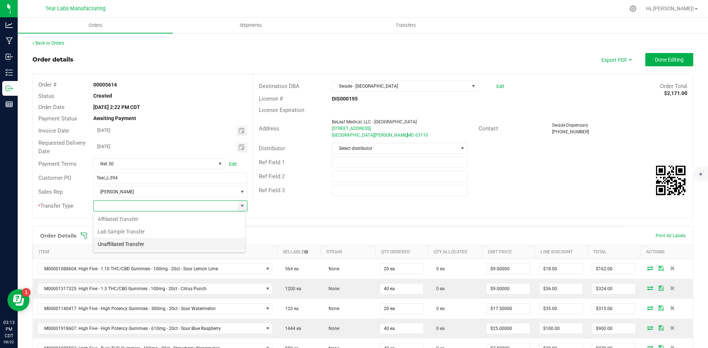
scroll to position [11, 152]
click at [193, 244] on li "Unaffiliated Transfer" at bounding box center [169, 244] width 152 height 13
type input "Unaffiliated Transfer"
click at [532, 199] on div "Destination DBA Swade - The Grove Edit Order Total $2,171.00 License # DIS00019…" at bounding box center [473, 138] width 440 height 129
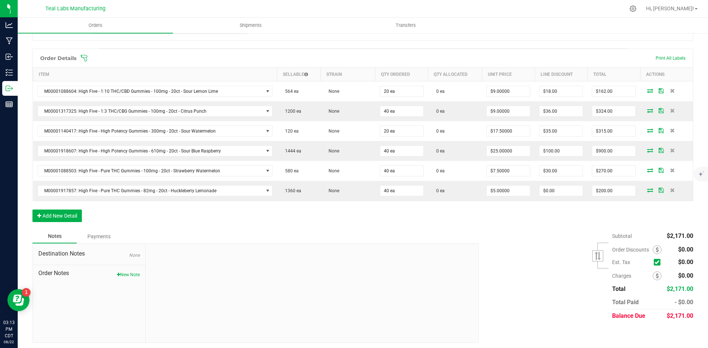
scroll to position [180, 0]
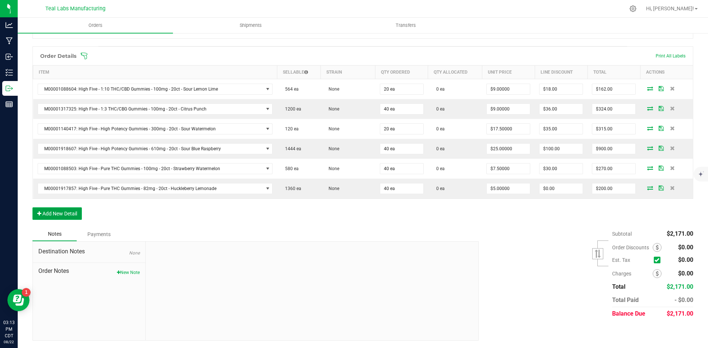
click at [52, 211] on button "Add New Detail" at bounding box center [56, 214] width 49 height 13
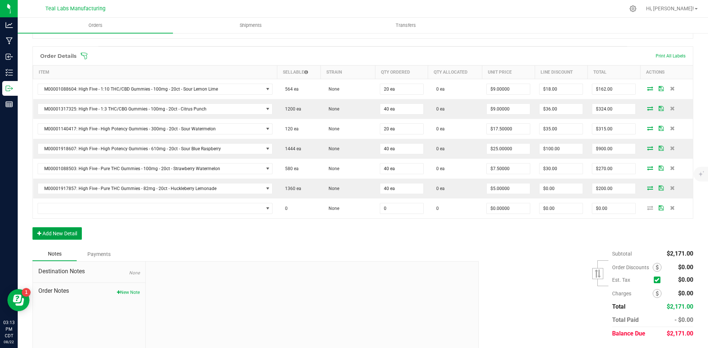
click at [59, 232] on button "Add New Detail" at bounding box center [56, 233] width 49 height 13
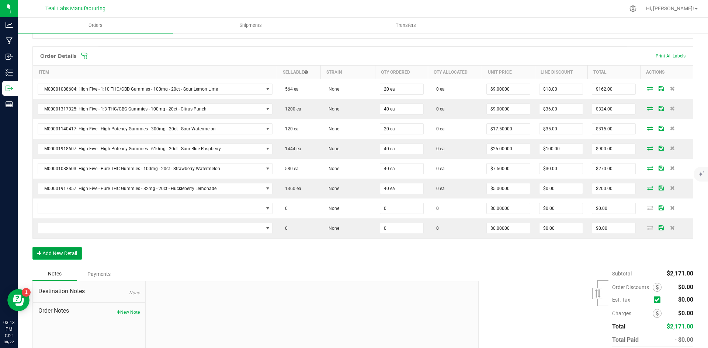
click at [66, 253] on button "Add New Detail" at bounding box center [56, 253] width 49 height 13
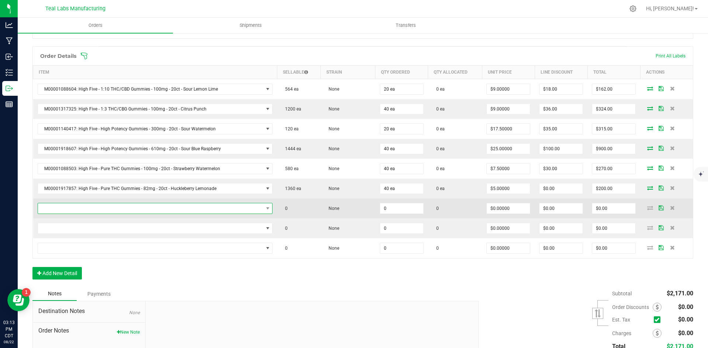
click at [67, 211] on span "NO DATA FOUND" at bounding box center [150, 209] width 225 height 10
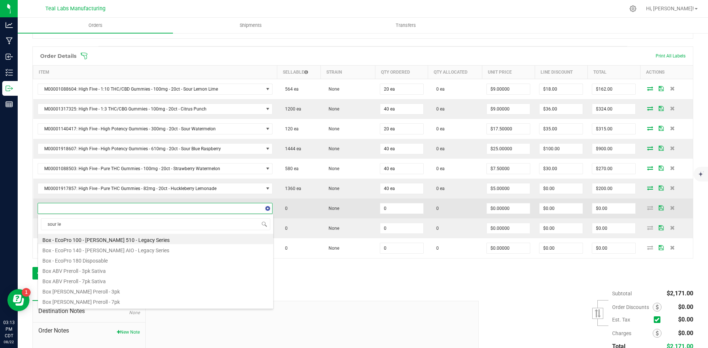
type input "sour lem"
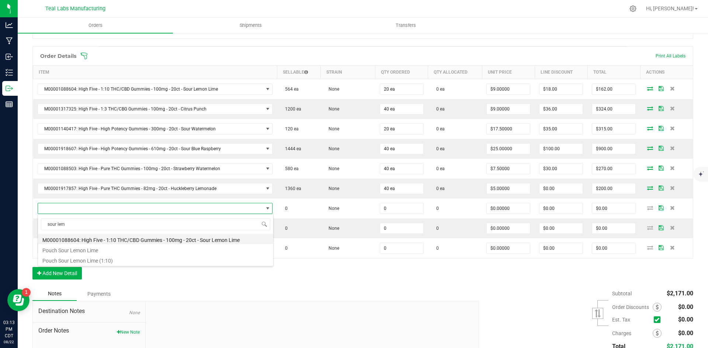
click at [186, 241] on li "M00001088604: High Five - 1:10 THC/CBD Gummies - 100mg - 20ct - Sour Lemon Lime" at bounding box center [155, 239] width 235 height 10
type input "0 ea"
type input "$11.50000"
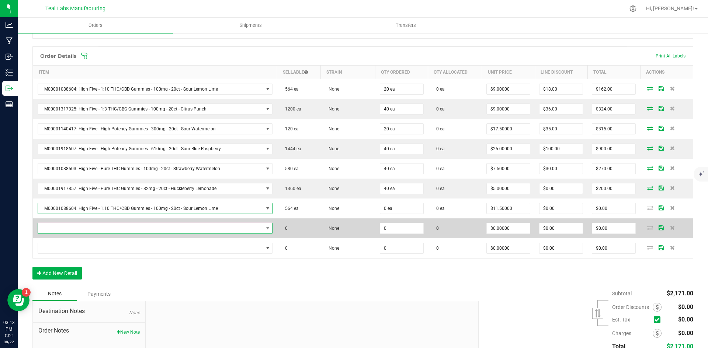
click at [132, 227] on span "NO DATA FOUND" at bounding box center [150, 228] width 225 height 10
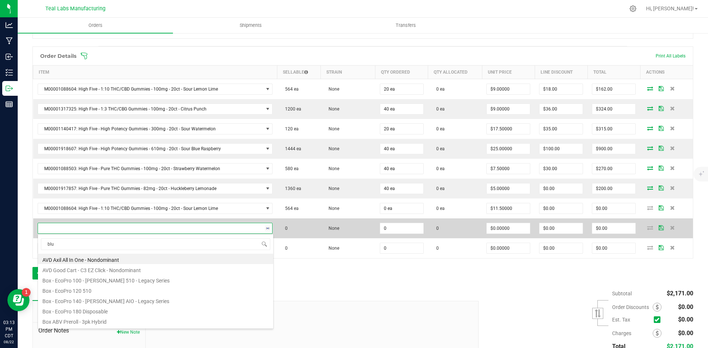
type input "blue"
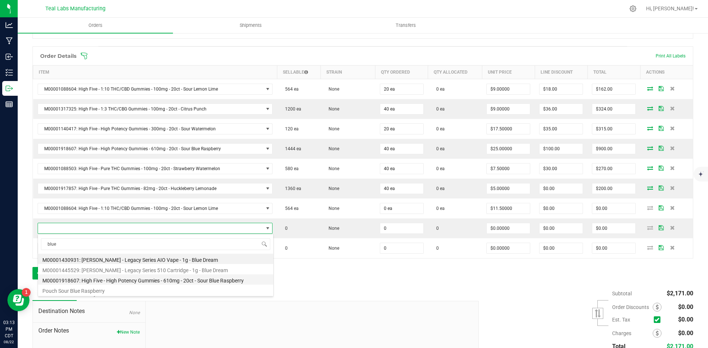
click at [197, 279] on li "M00001918607: High Five - High Potency Gummies - 610mg - 20ct - Sour Blue Raspb…" at bounding box center [155, 280] width 235 height 10
type input "0 ea"
type input "$25.00000"
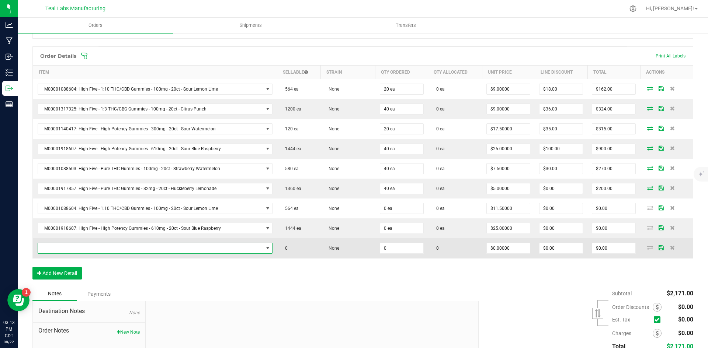
click at [132, 247] on span "NO DATA FOUND" at bounding box center [150, 248] width 225 height 10
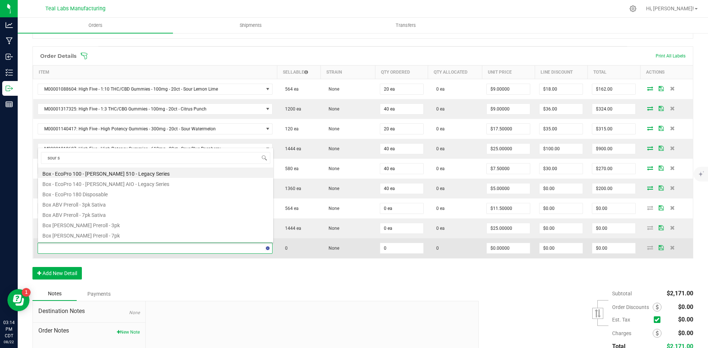
type input "sour sh"
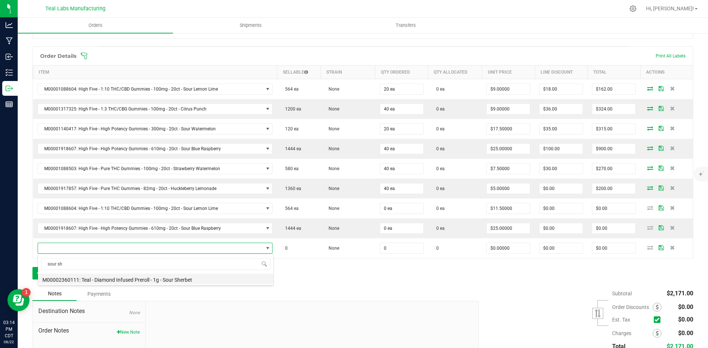
click at [169, 282] on li "M00002360111: Teal - Diamond Infused Preroll - 1g - Sour Sherbet" at bounding box center [155, 279] width 235 height 10
type input "0 ea"
type input "$10.00000"
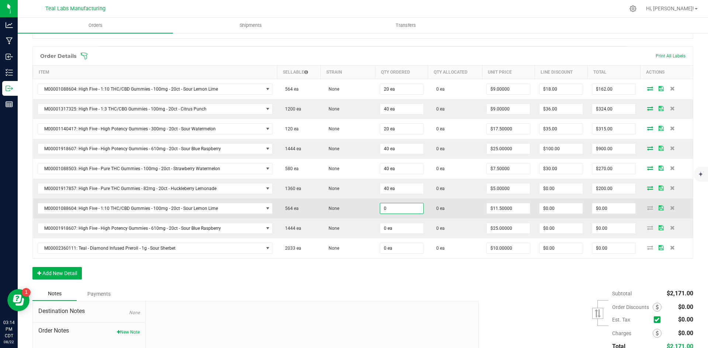
click at [410, 210] on input "0" at bounding box center [401, 209] width 43 height 10
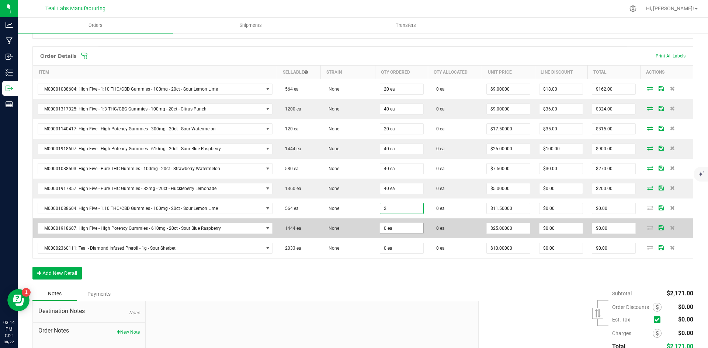
type input "2 ea"
type input "$23.00"
click at [405, 230] on input "0" at bounding box center [401, 228] width 43 height 10
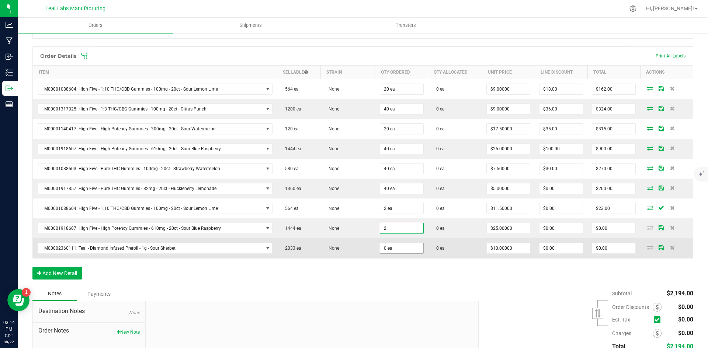
type input "2 ea"
type input "$50.00"
click at [400, 248] on input "0" at bounding box center [401, 248] width 43 height 10
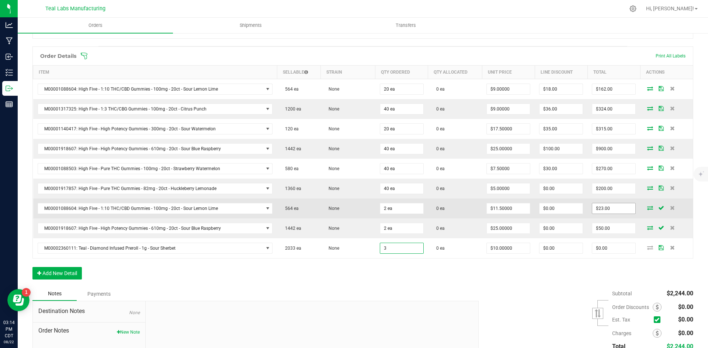
type input "3 ea"
type input "$30.00"
click at [616, 205] on input "23" at bounding box center [613, 209] width 43 height 10
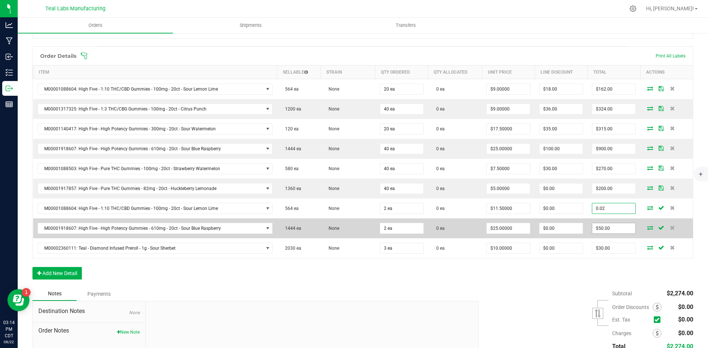
type input "0.02"
type input "$0.01000"
type input "$0.02"
click at [609, 227] on input "50" at bounding box center [613, 228] width 43 height 10
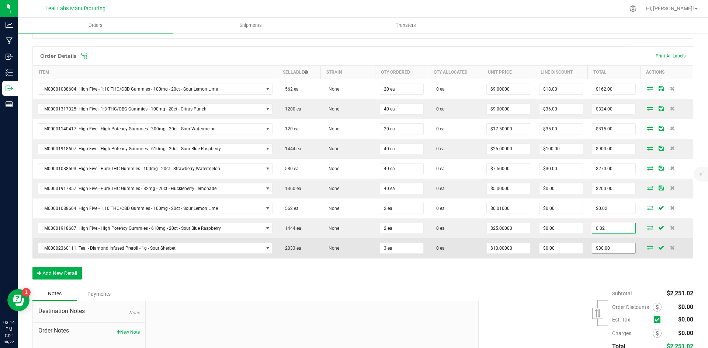
type input "0.02"
type input "$0.01000"
type input "$0.02"
click at [600, 250] on input "30" at bounding box center [613, 248] width 43 height 10
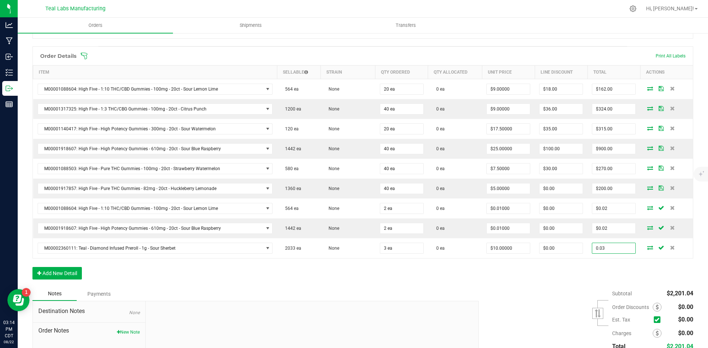
type input "0.03"
type input "$0.01000"
type input "$0.03"
click at [559, 279] on div "Order Details Print All Labels Item Sellable Strain Qty Ordered Qty Allocated U…" at bounding box center [362, 166] width 661 height 241
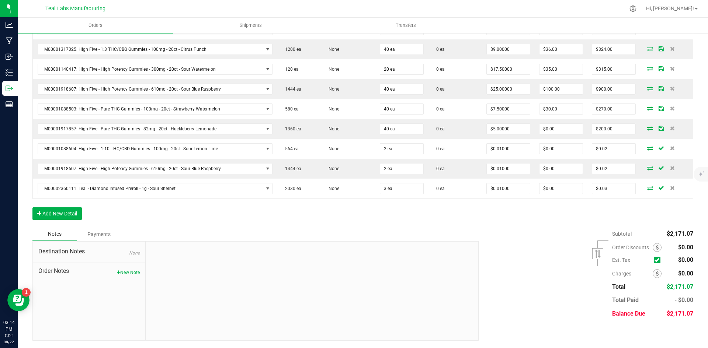
scroll to position [0, 0]
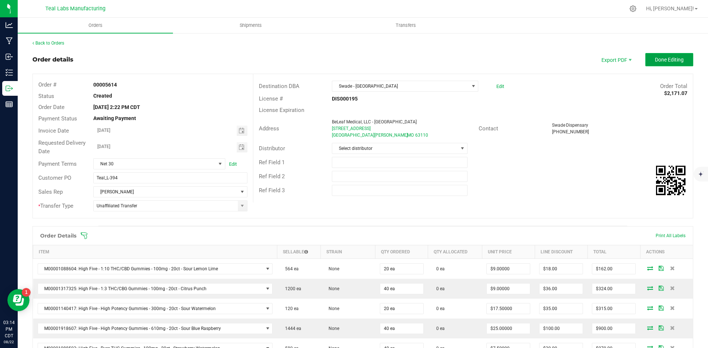
click at [667, 60] on span "Done Editing" at bounding box center [669, 60] width 29 height 6
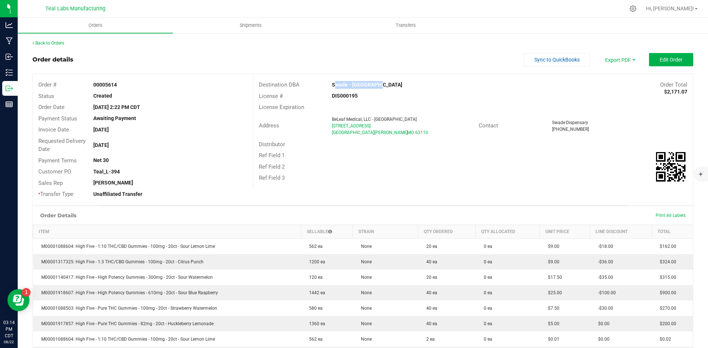
drag, startPoint x: 379, startPoint y: 85, endPoint x: 329, endPoint y: 82, distance: 49.9
click at [329, 82] on div "Swade - [GEOGRAPHIC_DATA]" at bounding box center [417, 85] width 183 height 8
copy strong "Swade - [GEOGRAPHIC_DATA]"
click at [605, 85] on span "Invoice PDF" at bounding box center [615, 82] width 46 height 11
click at [550, 61] on span "Sync to QuickBooks" at bounding box center [556, 60] width 45 height 6
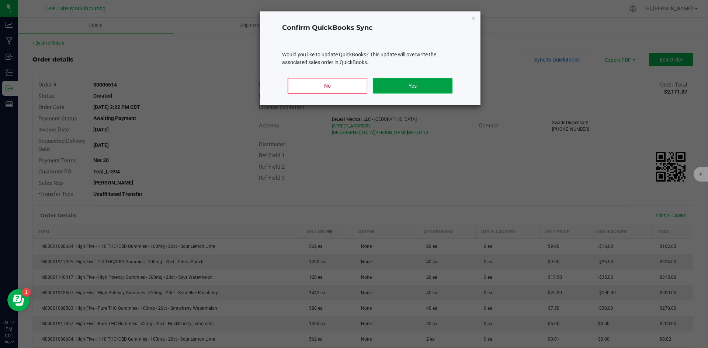
click at [437, 84] on button "Yes" at bounding box center [412, 85] width 79 height 15
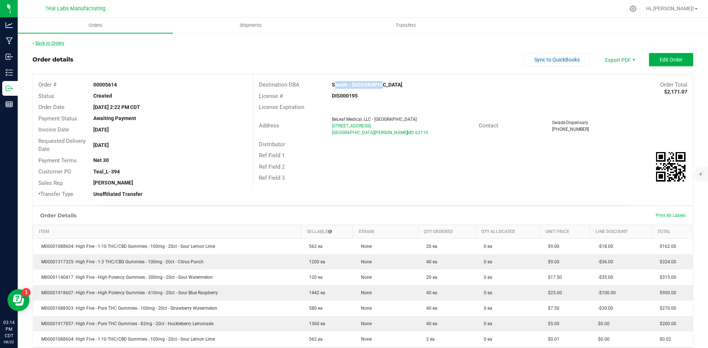
click at [60, 44] on link "Back to Orders" at bounding box center [48, 43] width 32 height 5
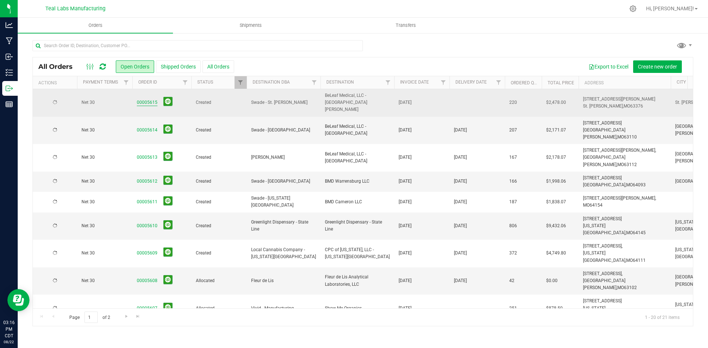
click at [149, 100] on link "00005615" at bounding box center [147, 102] width 21 height 7
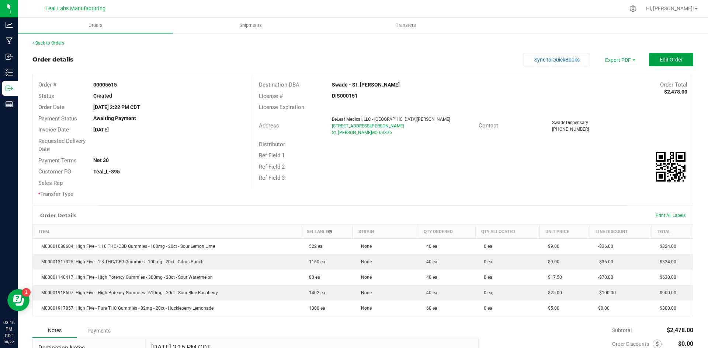
click at [670, 55] on button "Edit Order" at bounding box center [671, 59] width 44 height 13
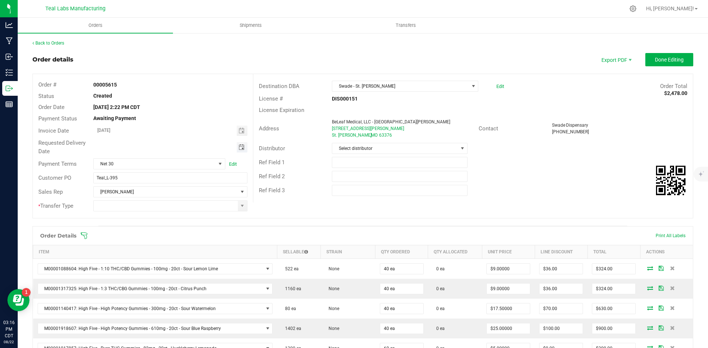
click at [239, 147] on span "Toggle calendar" at bounding box center [242, 148] width 6 height 6
click at [167, 228] on span "28" at bounding box center [169, 231] width 11 height 11
type input "[DATE]"
click at [240, 205] on span at bounding box center [242, 206] width 6 height 6
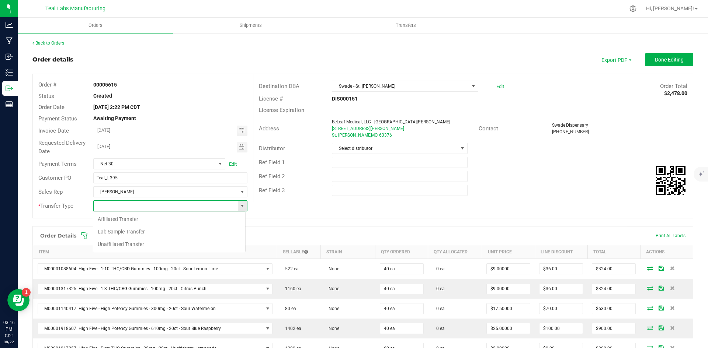
scroll to position [11, 152]
click at [215, 244] on li "Unaffiliated Transfer" at bounding box center [169, 244] width 152 height 13
type input "Unaffiliated Transfer"
click at [544, 203] on div "Order # 00005615 Status Created Order Date [DATE] 2:22 PM CDT Payment Status Aw…" at bounding box center [363, 146] width 660 height 144
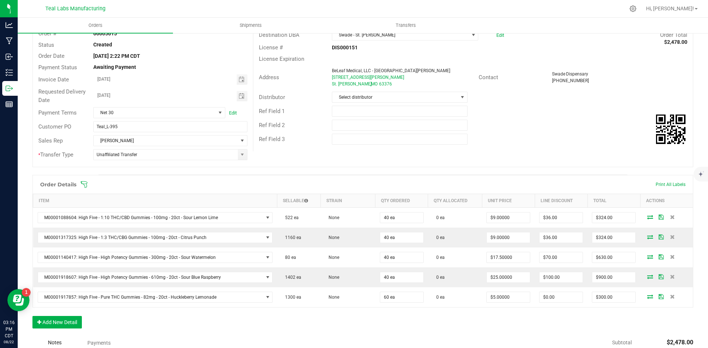
scroll to position [147, 0]
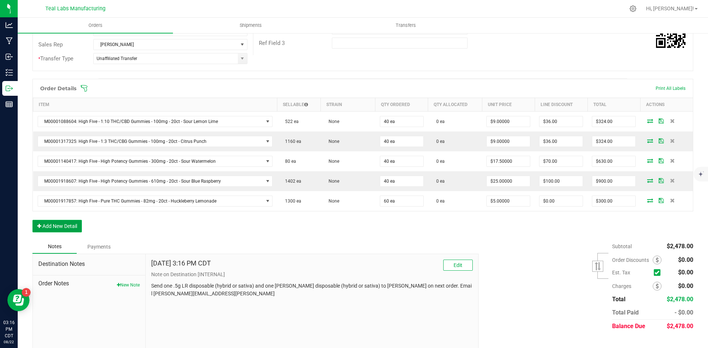
click at [74, 225] on button "Add New Detail" at bounding box center [56, 226] width 49 height 13
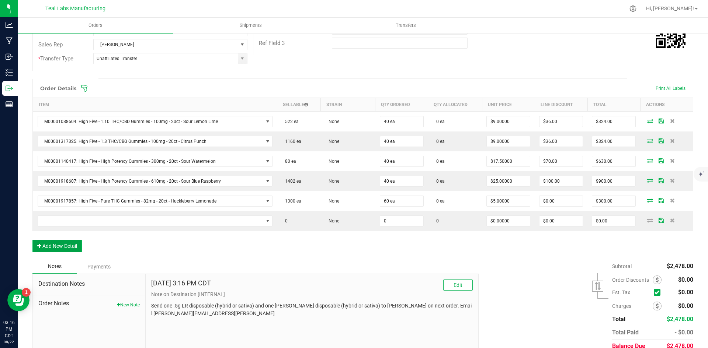
click at [70, 246] on button "Add New Detail" at bounding box center [56, 246] width 49 height 13
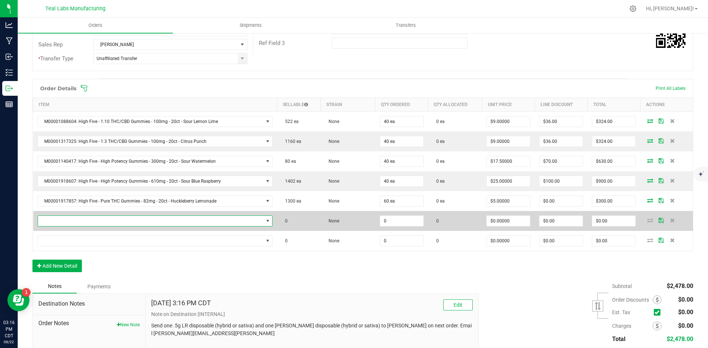
click at [70, 225] on span "NO DATA FOUND" at bounding box center [150, 221] width 225 height 10
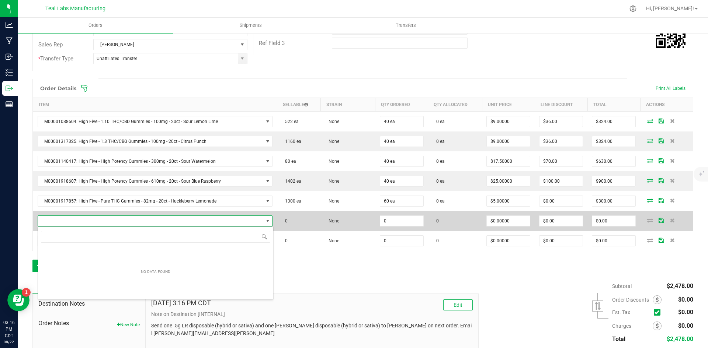
scroll to position [11, 229]
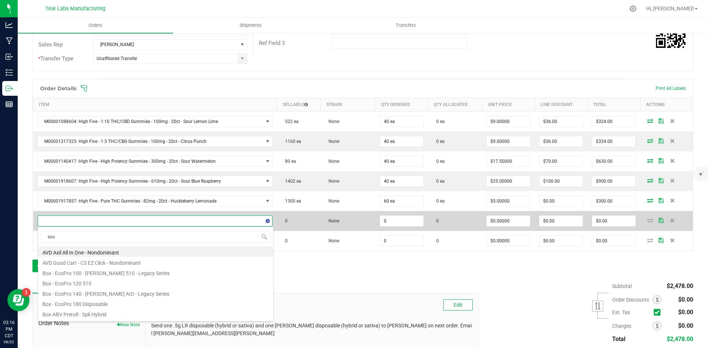
type input "sour"
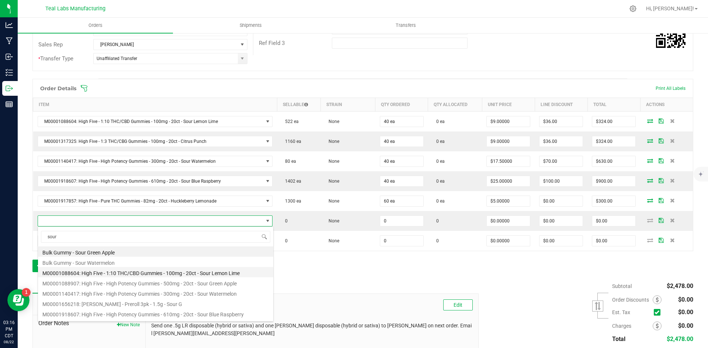
click at [233, 274] on li "M00001088604: High Five - 1:10 THC/CBD Gummies - 100mg - 20ct - Sour Lemon Lime" at bounding box center [155, 272] width 235 height 10
type input "0 ea"
type input "$11.50000"
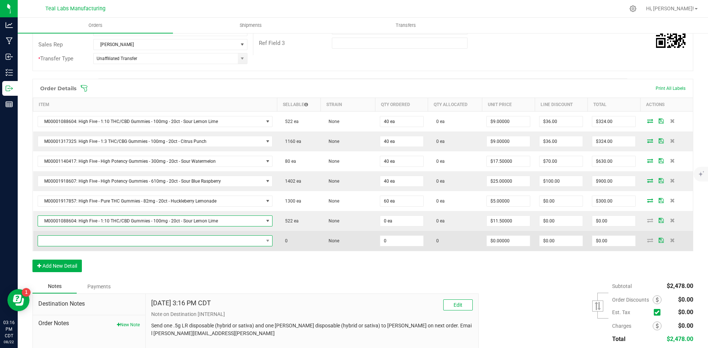
click at [169, 240] on span "NO DATA FOUND" at bounding box center [150, 241] width 225 height 10
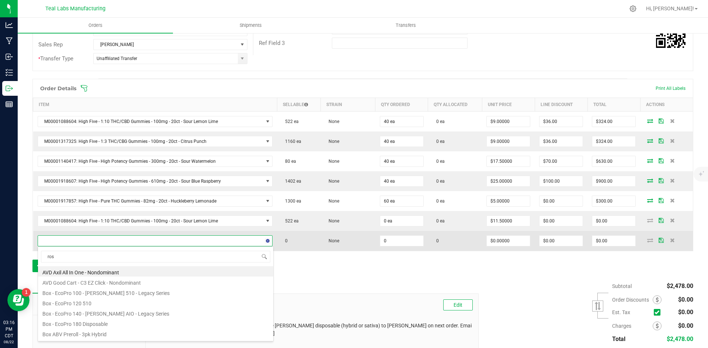
type input "rose"
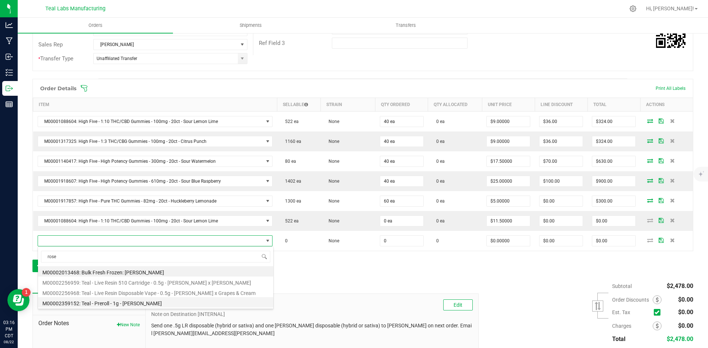
click at [132, 302] on li "M00002359152: Teal - Preroll - 1g - [PERSON_NAME]" at bounding box center [155, 303] width 235 height 10
type input "0 ea"
type input "$6.00000"
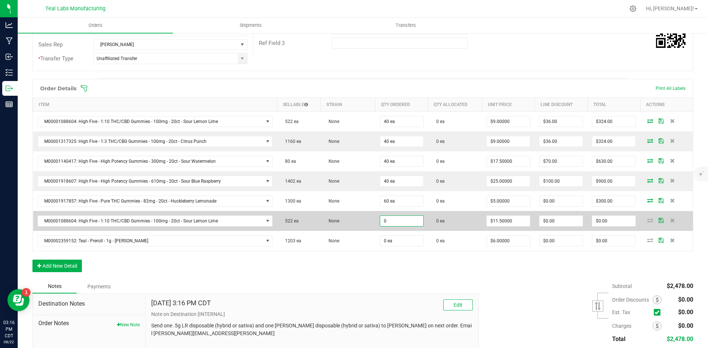
click at [389, 218] on input "0" at bounding box center [401, 221] width 43 height 10
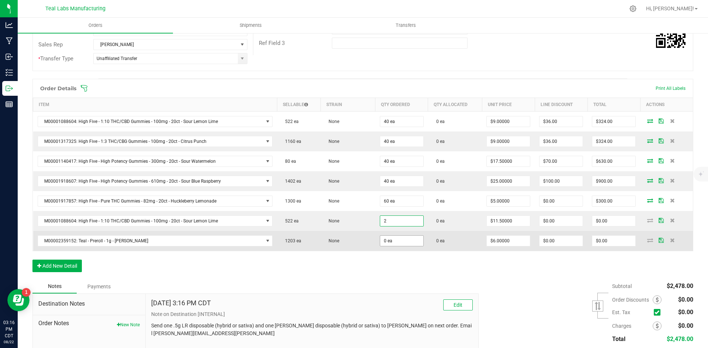
type input "2 ea"
type input "$23.00"
click at [402, 244] on input "0" at bounding box center [401, 241] width 43 height 10
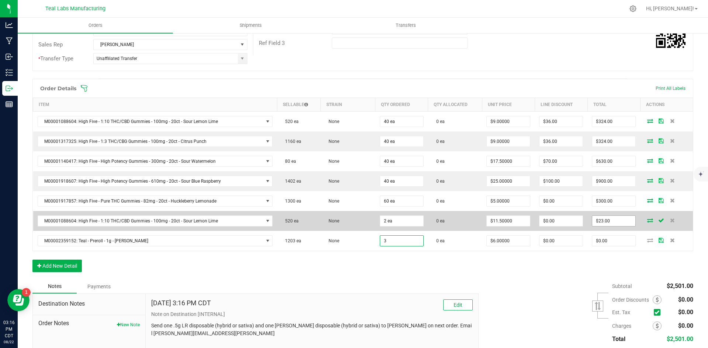
type input "3 ea"
type input "$18.00"
click at [621, 221] on input "23" at bounding box center [613, 221] width 43 height 10
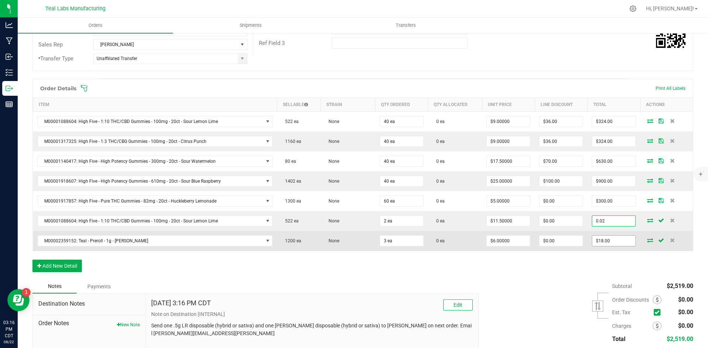
type input "0.02"
type input "$0.01000"
type input "$0.02"
click at [613, 244] on input "18" at bounding box center [613, 241] width 43 height 10
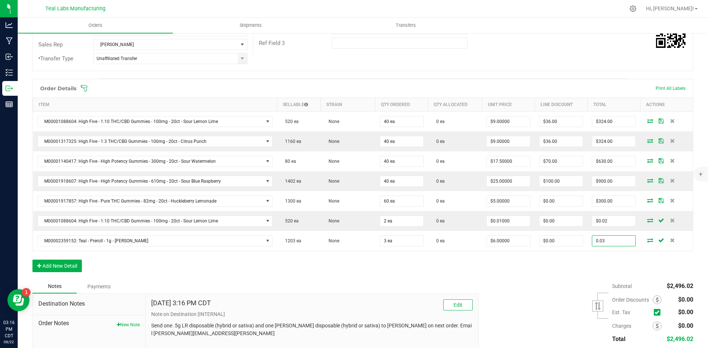
type input "0.03"
type input "$0.01000"
type input "$0.03"
click at [501, 286] on div "Subtotal $2,496.02 Est. Tax" at bounding box center [583, 326] width 220 height 93
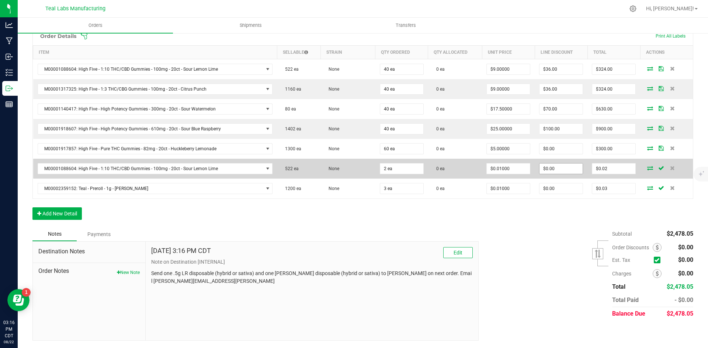
scroll to position [0, 0]
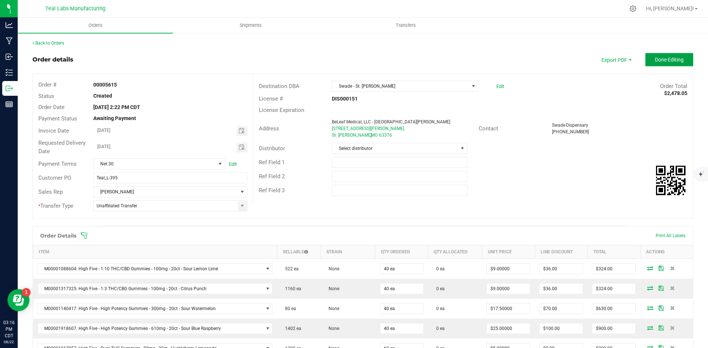
click at [665, 63] on span "Done Editing" at bounding box center [669, 60] width 29 height 6
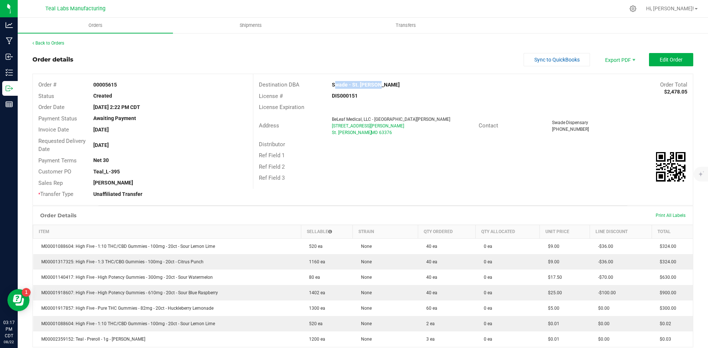
drag, startPoint x: 359, startPoint y: 86, endPoint x: 330, endPoint y: 86, distance: 29.1
click at [330, 86] on div "Swade - St. [PERSON_NAME]" at bounding box center [417, 85] width 183 height 8
copy strong "Swade - St. [PERSON_NAME]"
click at [616, 87] on span "Invoice PDF" at bounding box center [615, 82] width 46 height 11
click at [566, 59] on span "Sync to QuickBooks" at bounding box center [556, 60] width 45 height 6
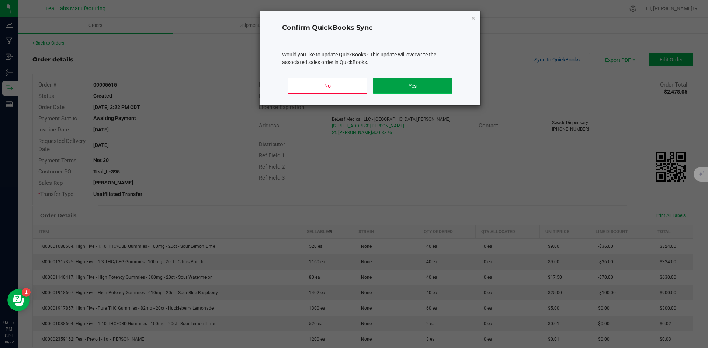
click at [423, 82] on button "Yes" at bounding box center [412, 85] width 79 height 15
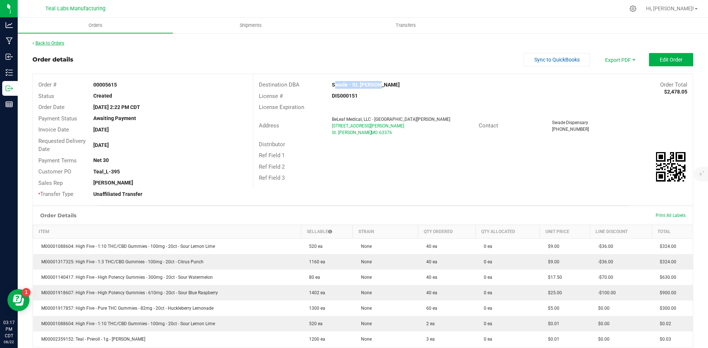
click at [58, 42] on link "Back to Orders" at bounding box center [48, 43] width 32 height 5
